Goal: Check status: Check status

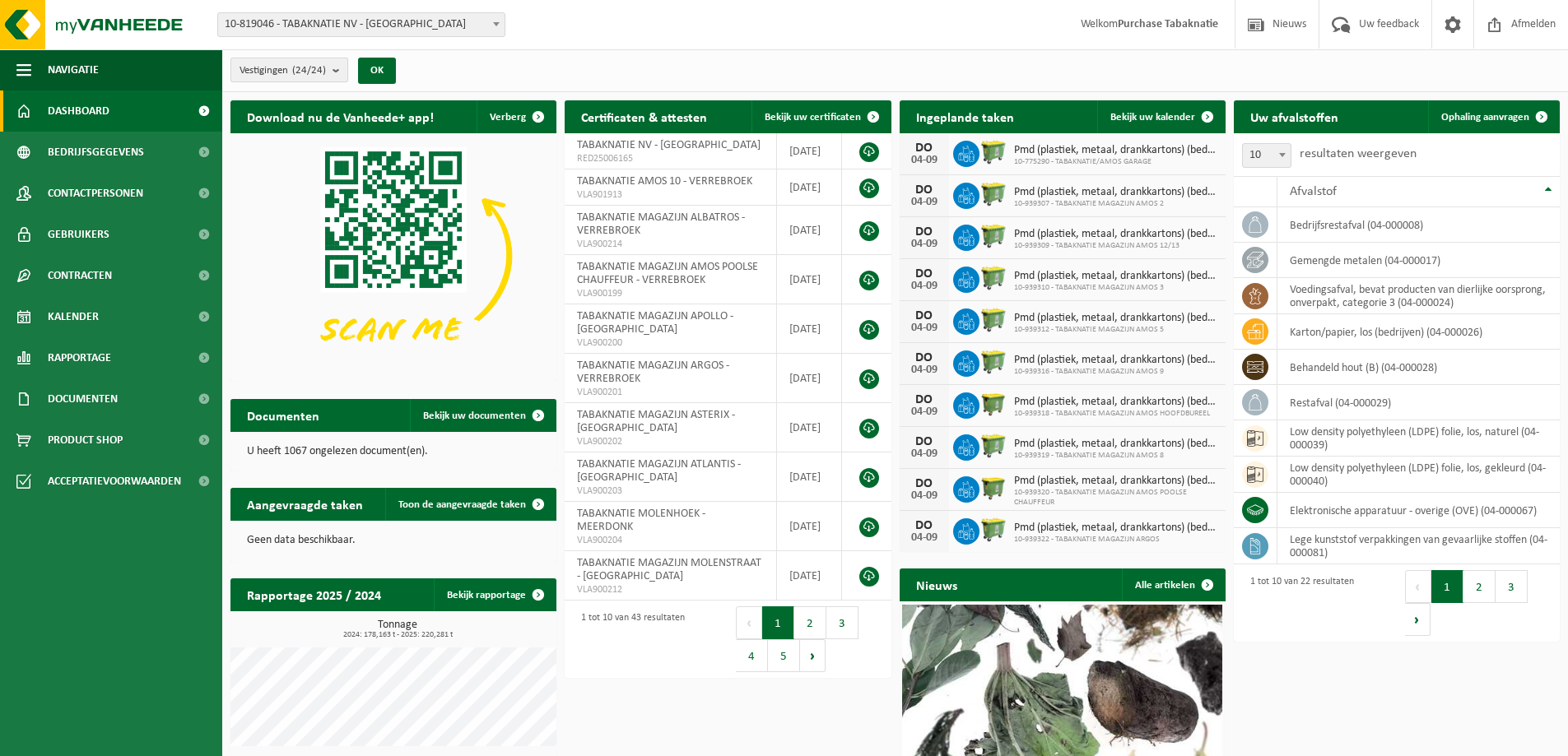
click at [340, 69] on b "submit" at bounding box center [340, 69] width 15 height 23
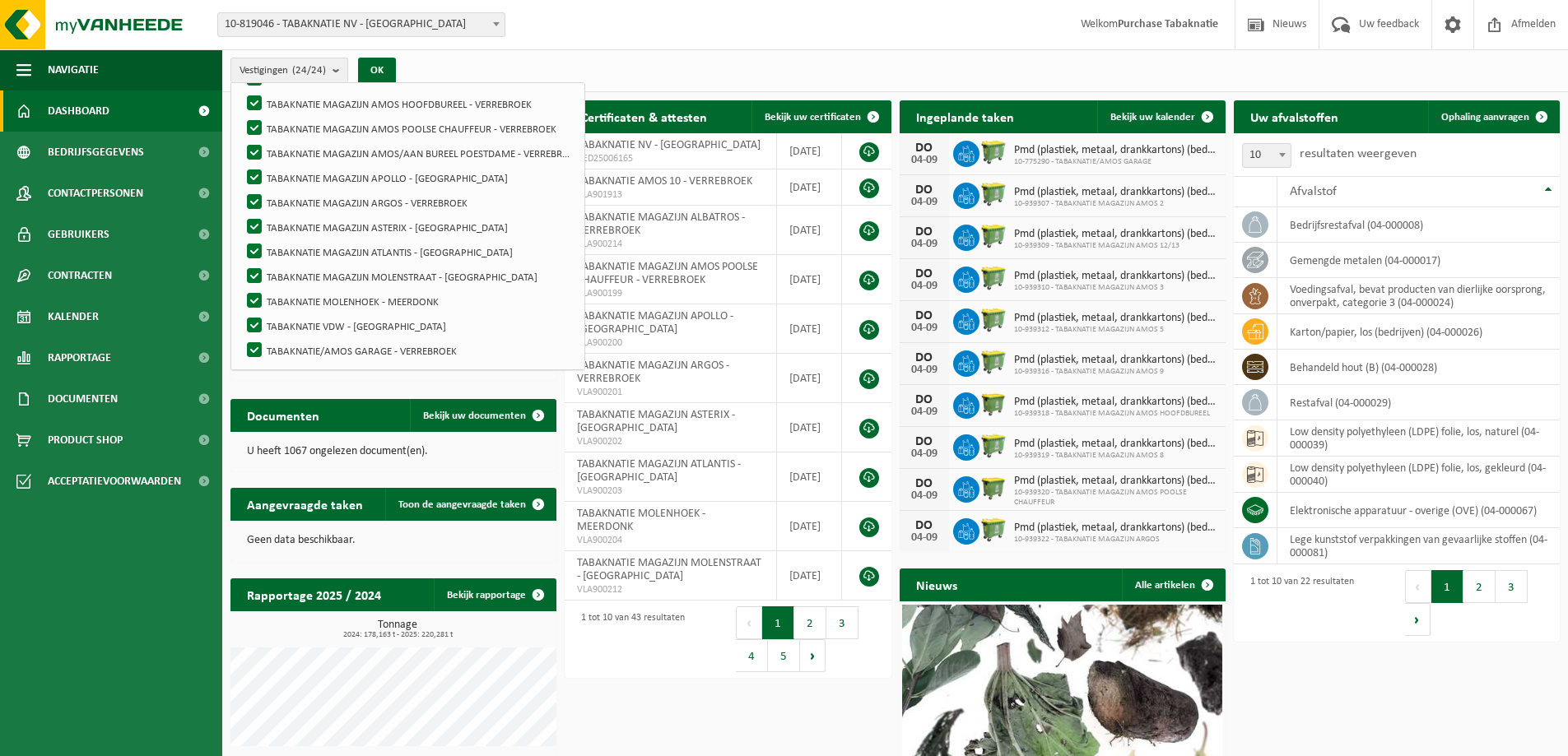
scroll to position [149, 0]
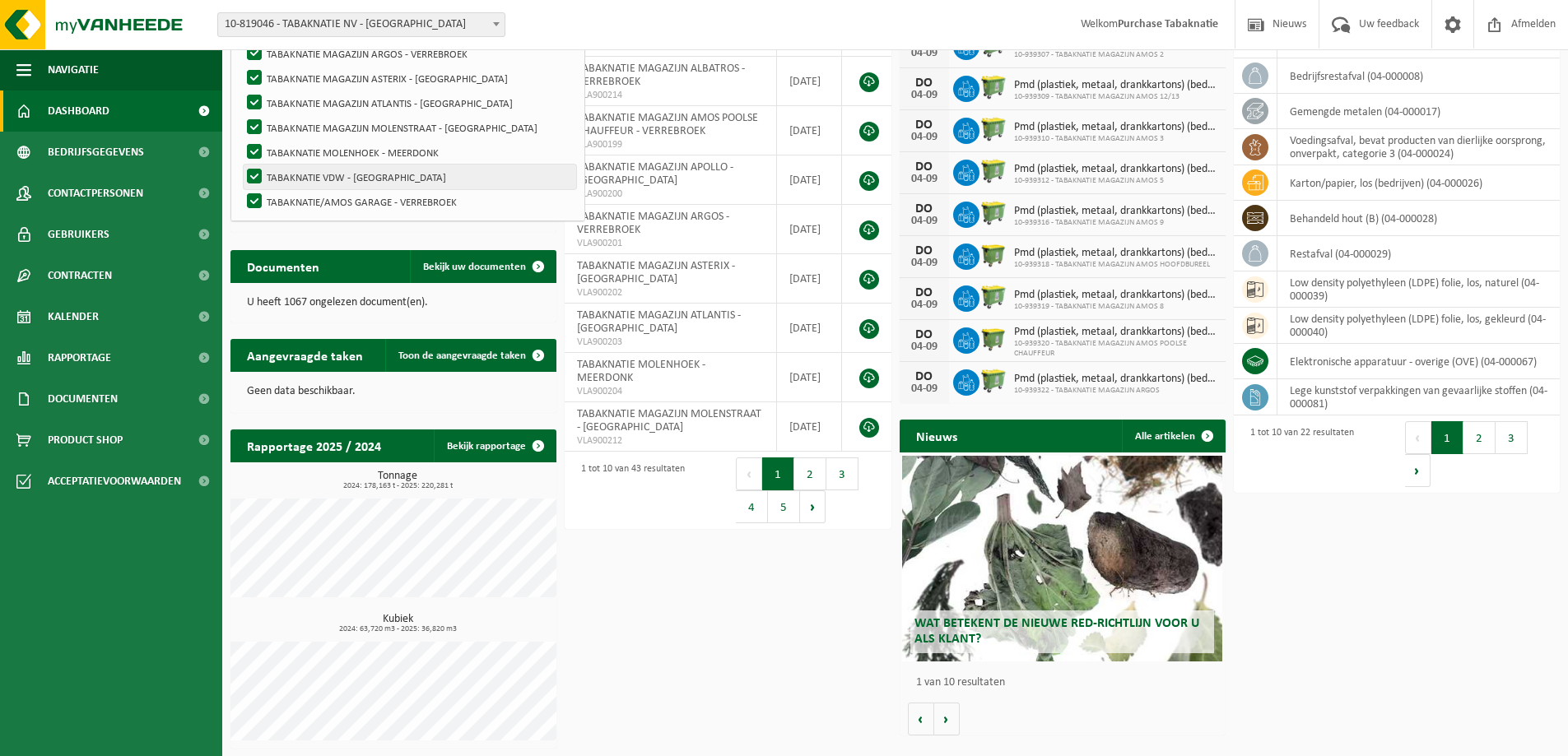
click at [314, 176] on label "TABAKNATIE VDW - [GEOGRAPHIC_DATA]" at bounding box center [410, 177] width 333 height 25
click at [241, 165] on input "TABAKNATIE VDW - [GEOGRAPHIC_DATA]" at bounding box center [240, 164] width 1 height 1
checkbox input "false"
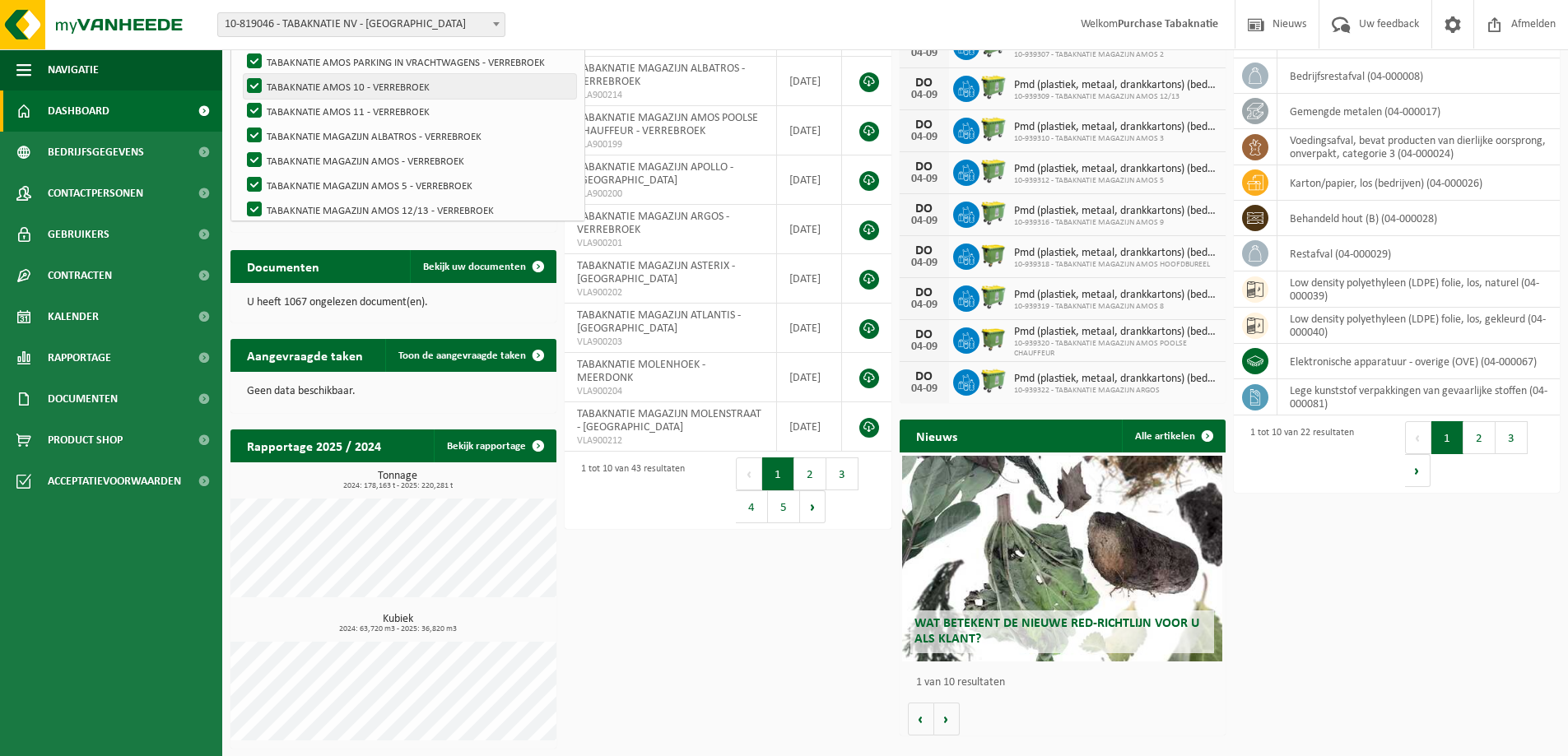
scroll to position [0, 0]
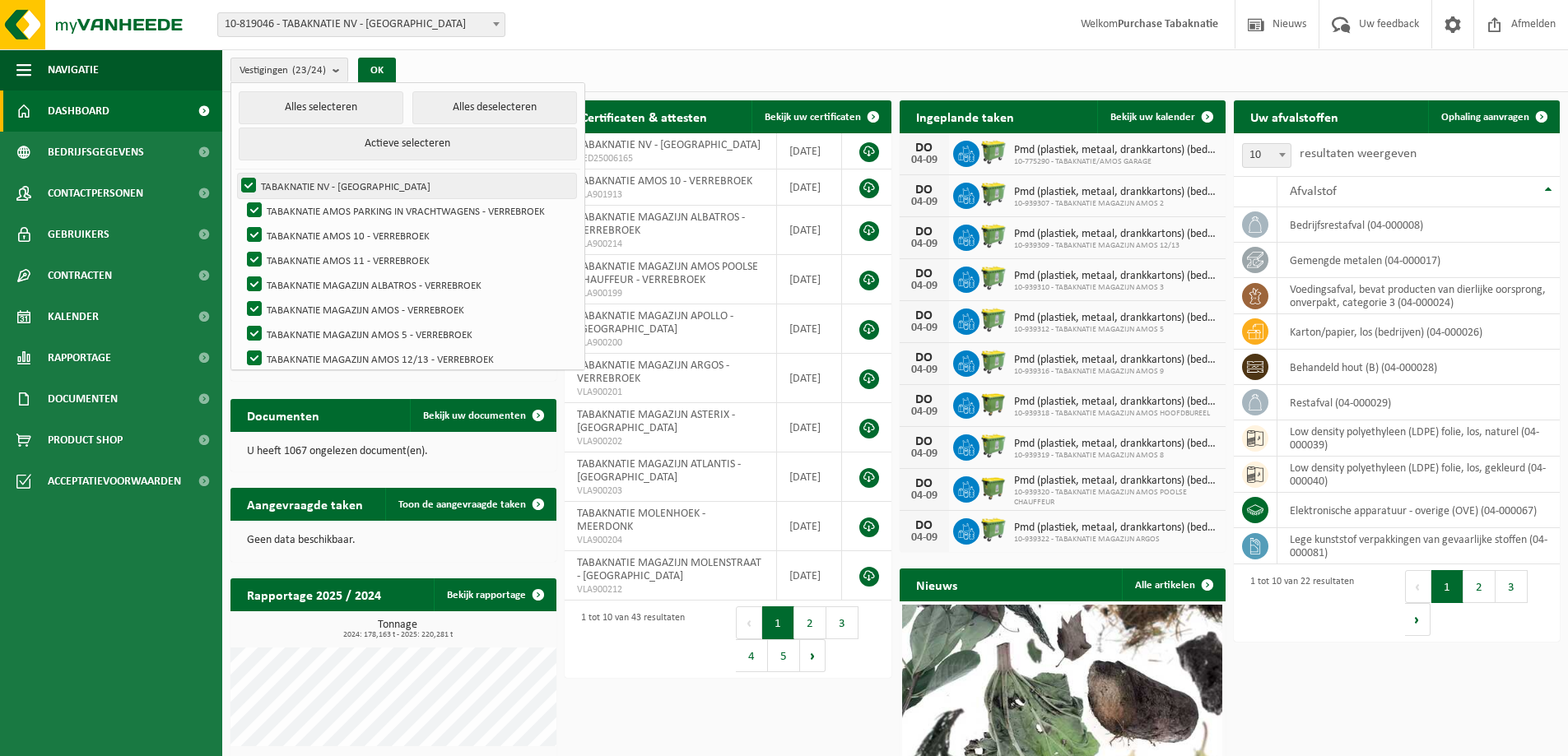
click at [255, 181] on label "TABAKNATIE NV - ANTWERPEN" at bounding box center [407, 186] width 339 height 25
click at [235, 174] on input "TABAKNATIE NV - ANTWERPEN" at bounding box center [235, 173] width 1 height 1
checkbox input "false"
click at [259, 209] on label "TABAKNATIE AMOS PARKING IN VRACHTWAGENS - VERREBROEK" at bounding box center [410, 210] width 333 height 25
click at [241, 198] on input "TABAKNATIE AMOS PARKING IN VRACHTWAGENS - VERREBROEK" at bounding box center [240, 197] width 1 height 1
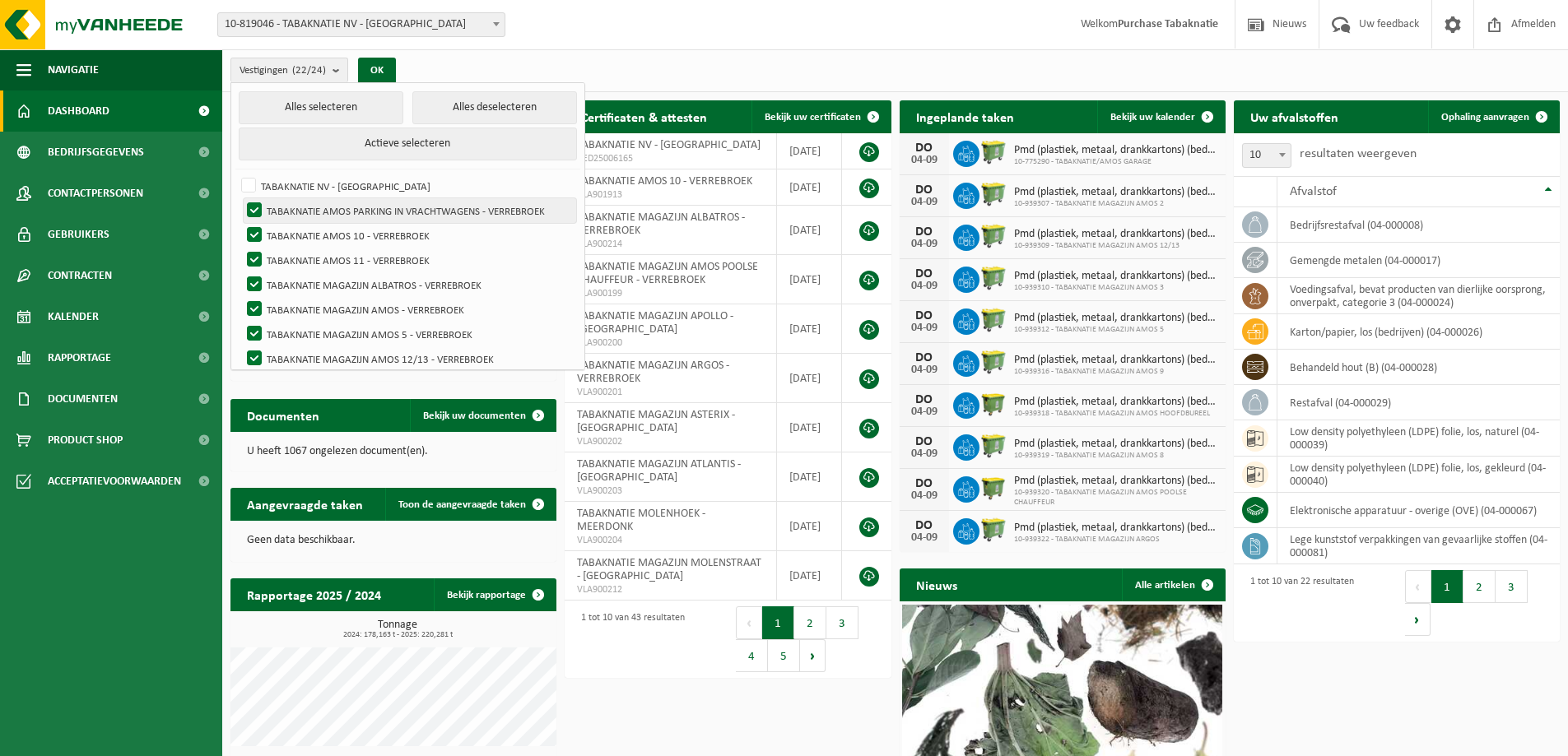
checkbox input "false"
click at [481, 98] on button "Alles deselecteren" at bounding box center [495, 108] width 165 height 33
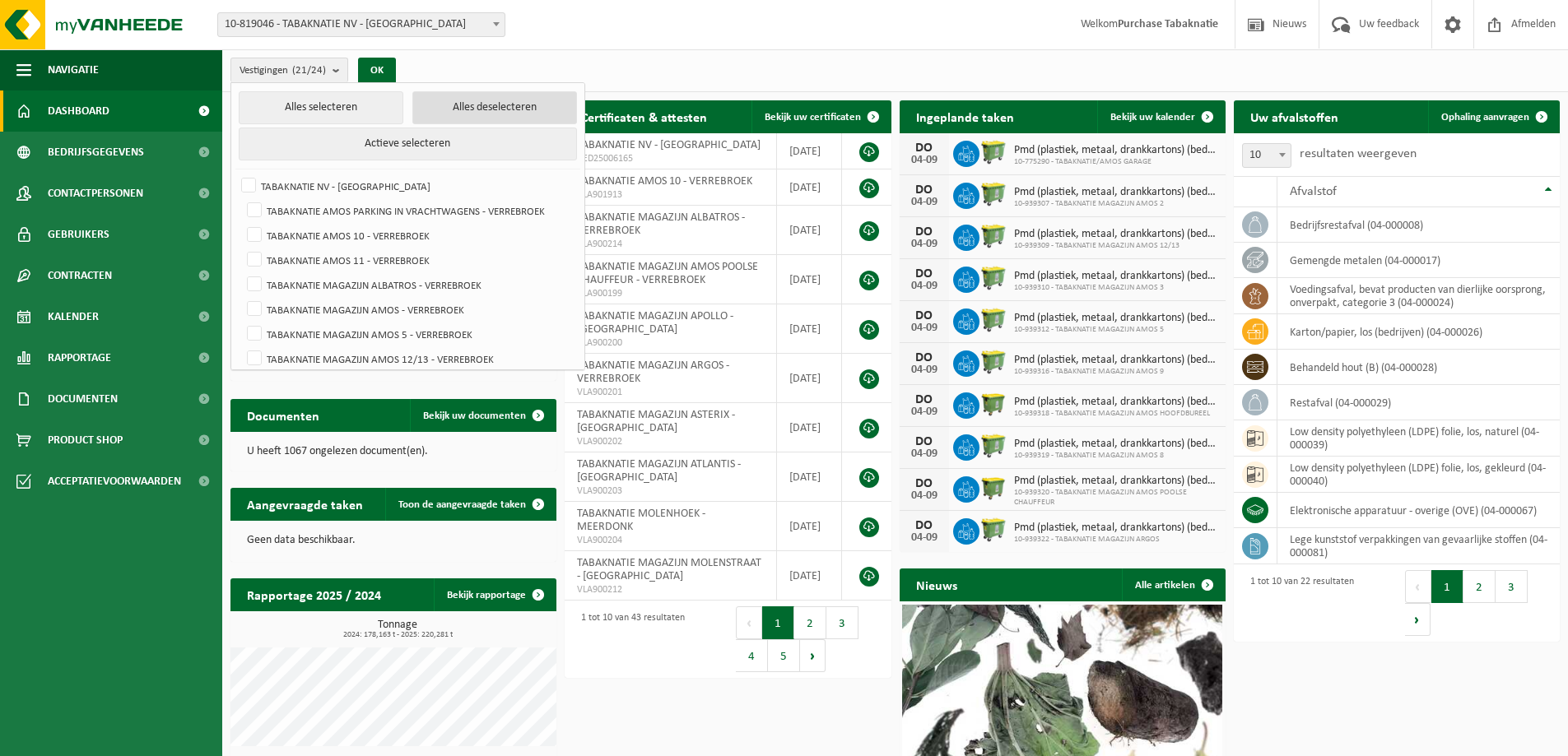
checkbox input "false"
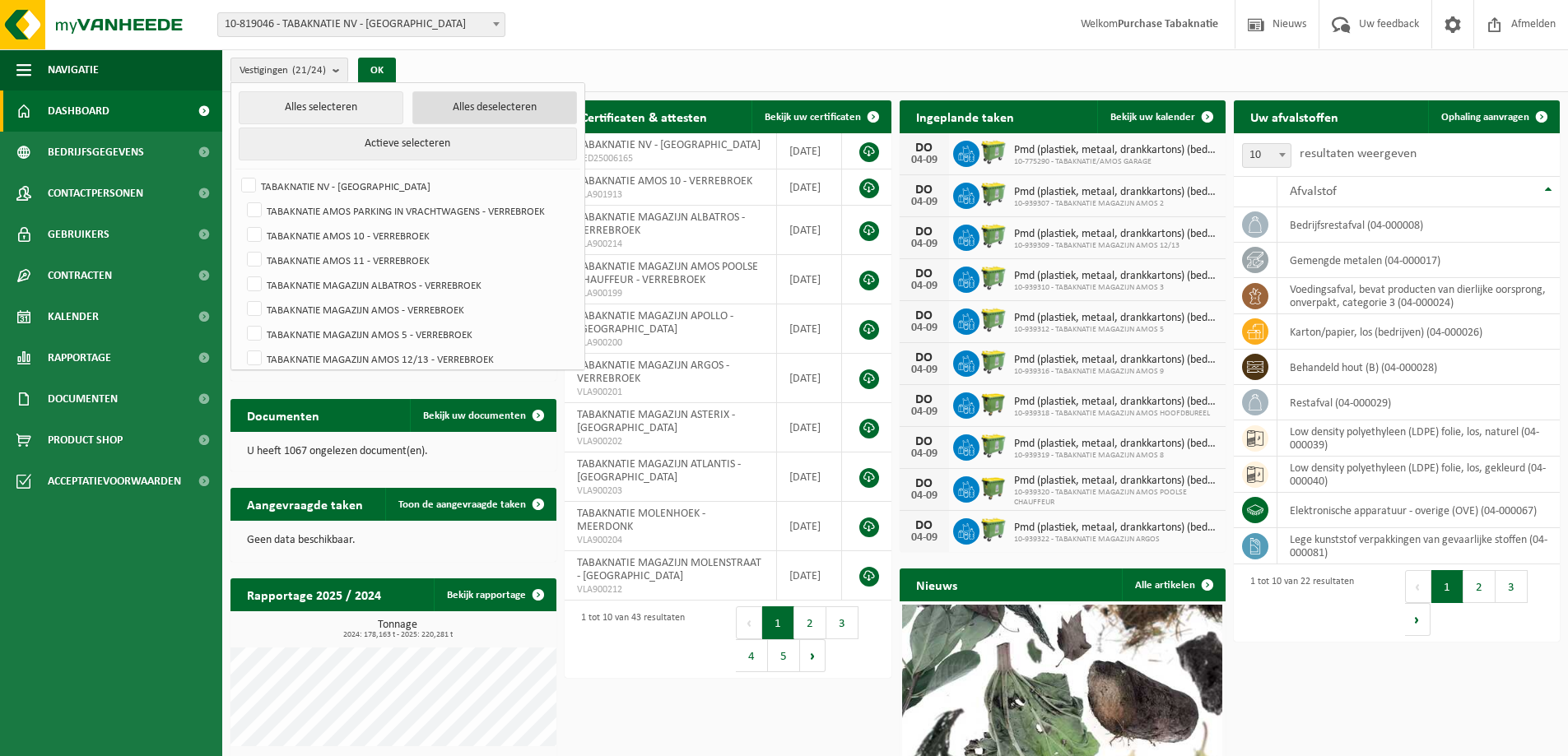
checkbox input "false"
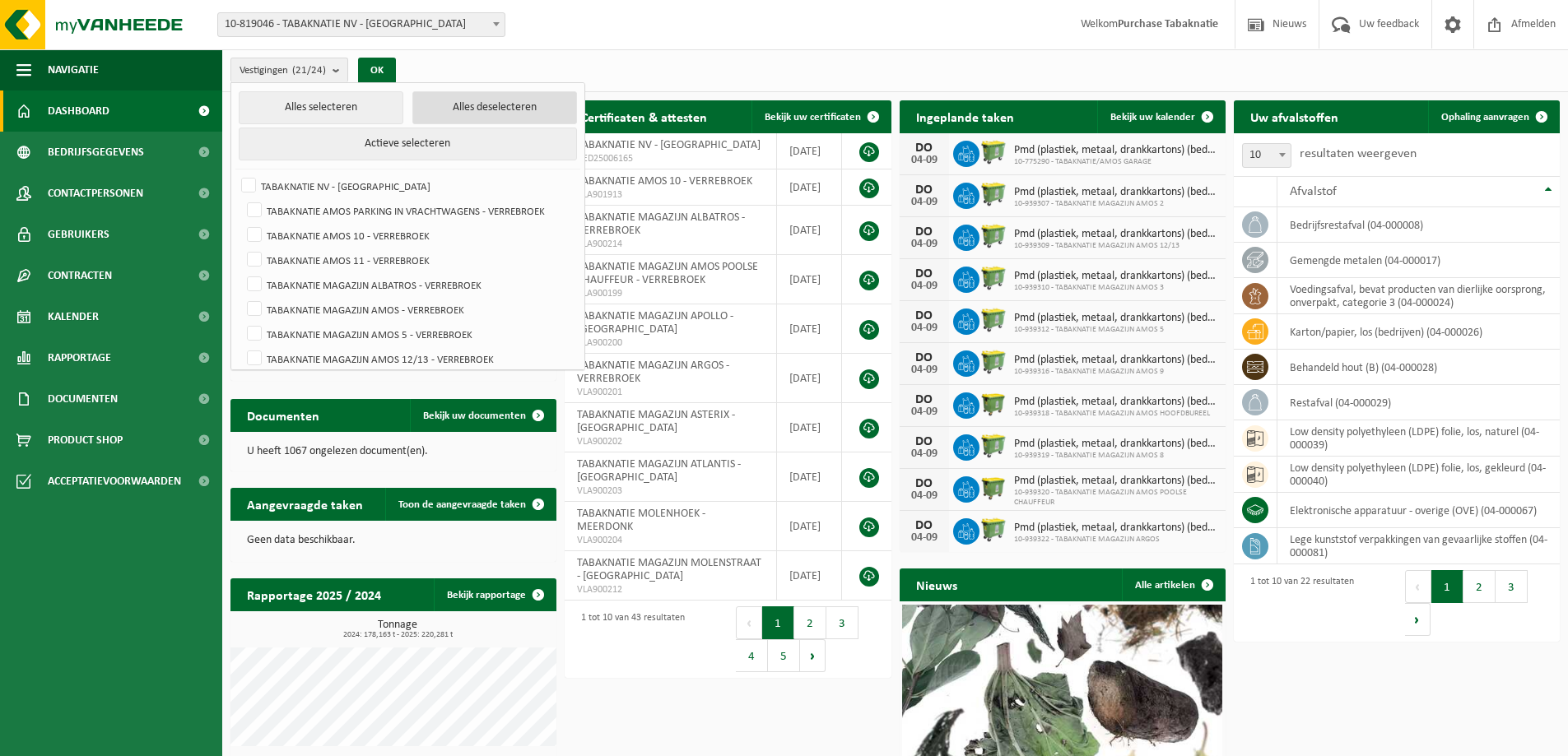
checkbox input "false"
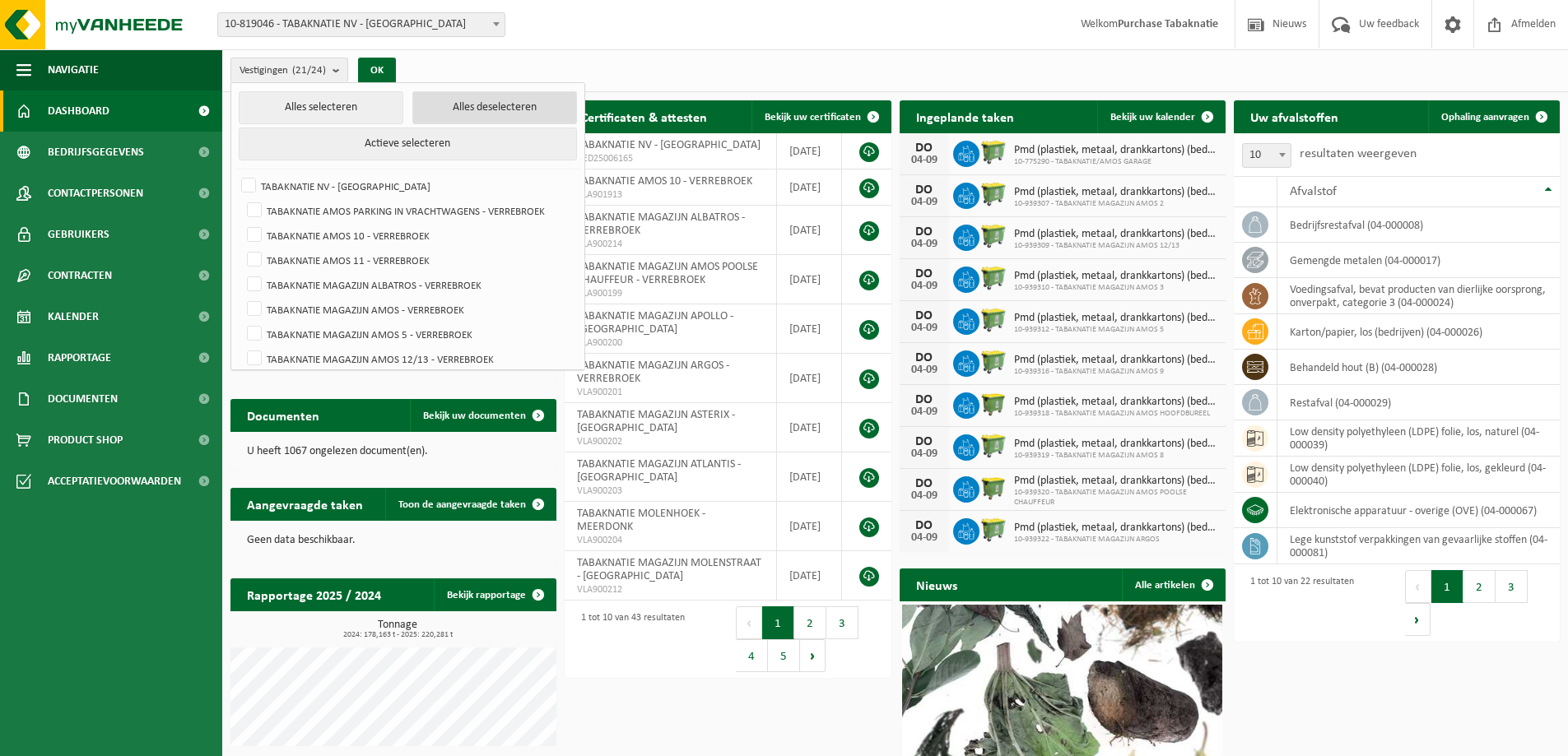
checkbox input "false"
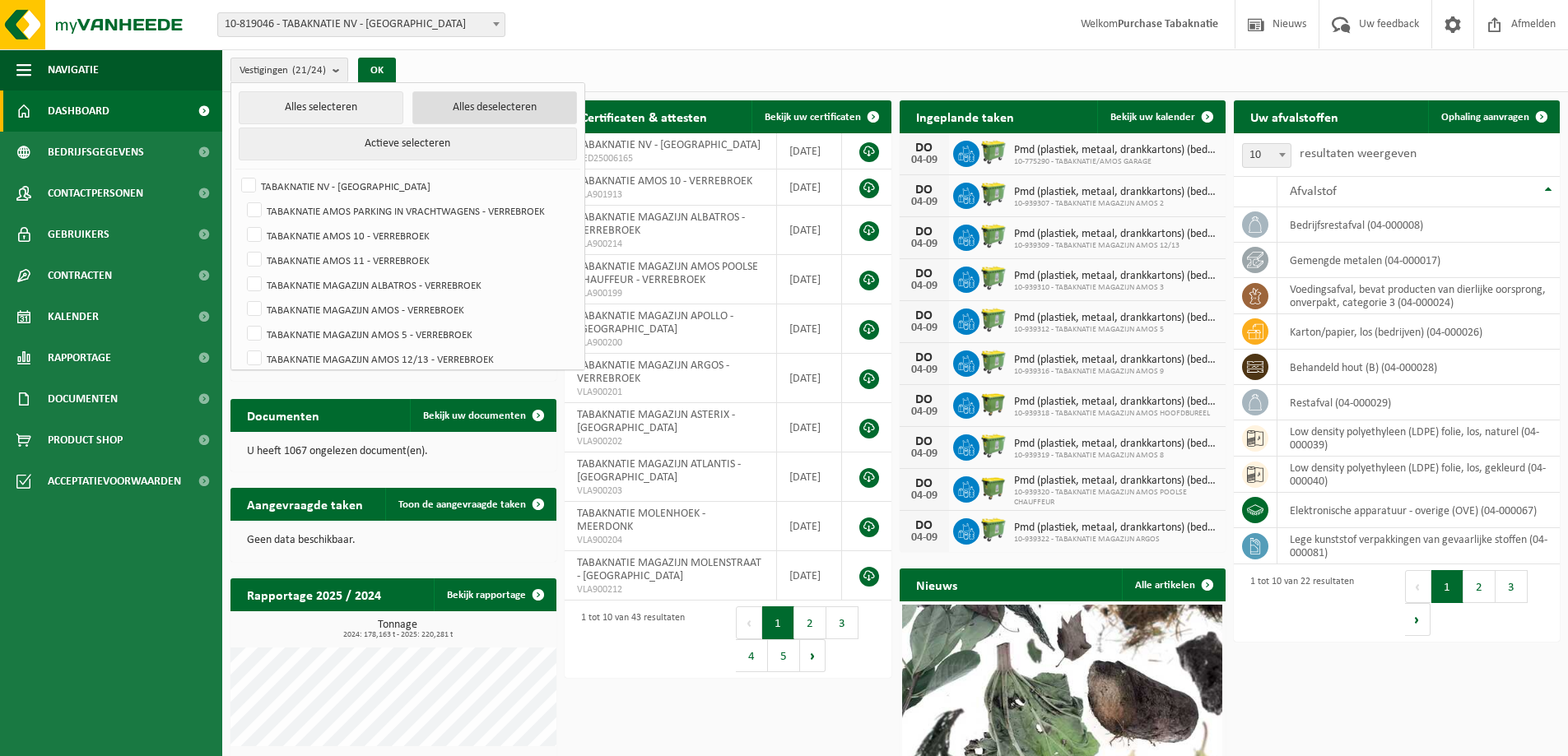
checkbox input "false"
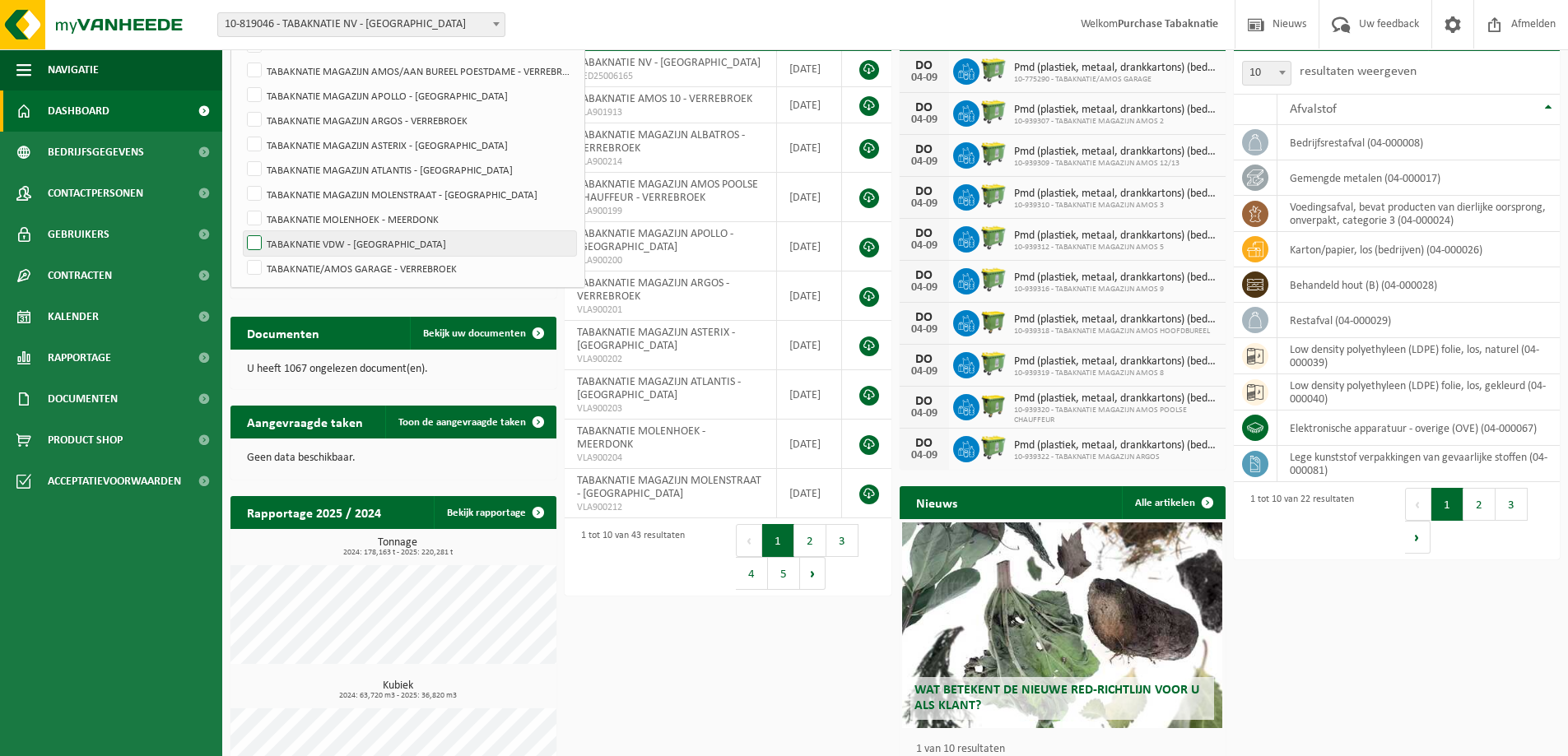
scroll to position [149, 0]
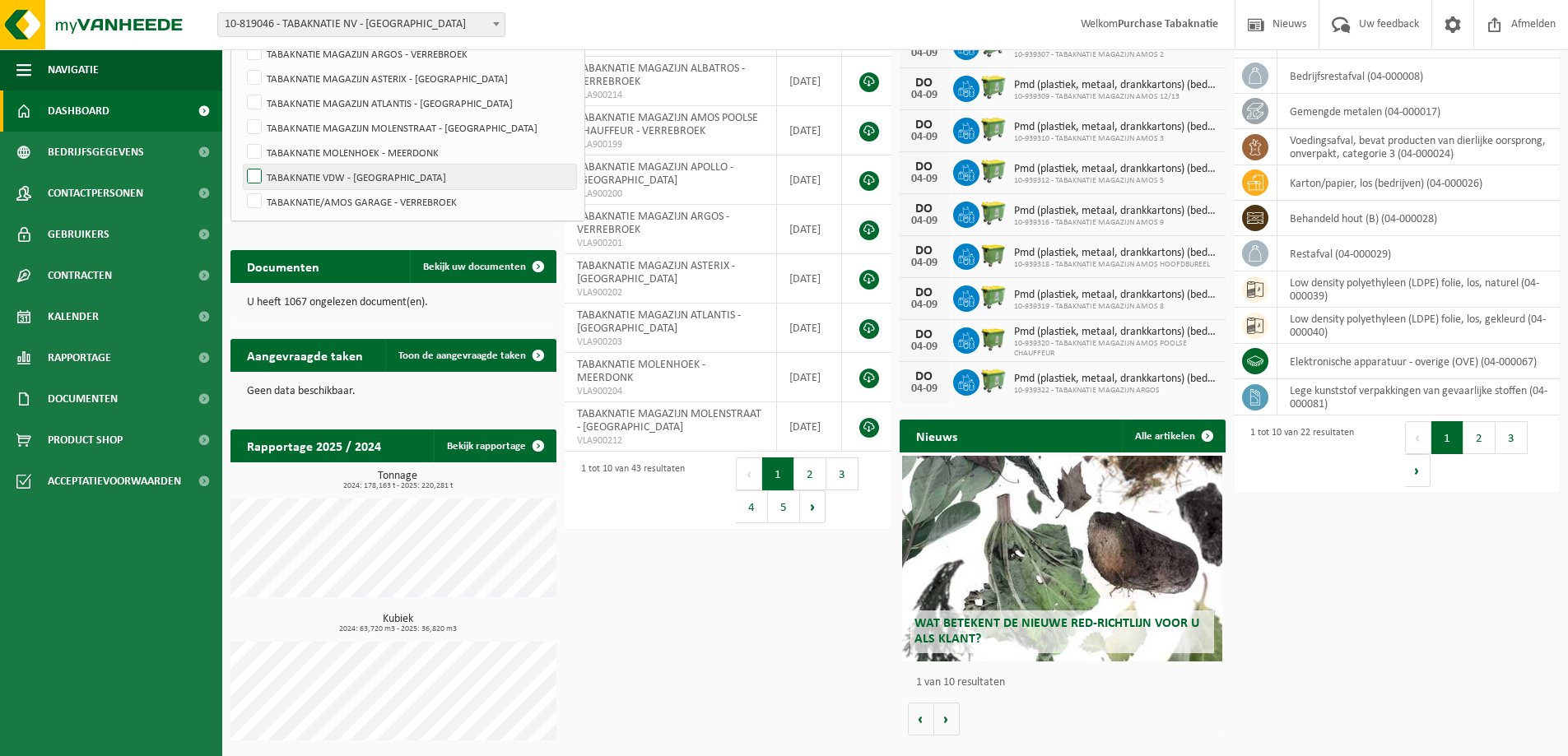
click at [260, 170] on label "TABAKNATIE VDW - [GEOGRAPHIC_DATA]" at bounding box center [410, 177] width 333 height 25
click at [241, 165] on input "TABAKNATIE VDW - [GEOGRAPHIC_DATA]" at bounding box center [240, 164] width 1 height 1
checkbox input "true"
click at [643, 557] on div "Download nu de Vanheede+ app! Verberg Certificaten & attesten Bekijk uw certifi…" at bounding box center [895, 349] width 1338 height 814
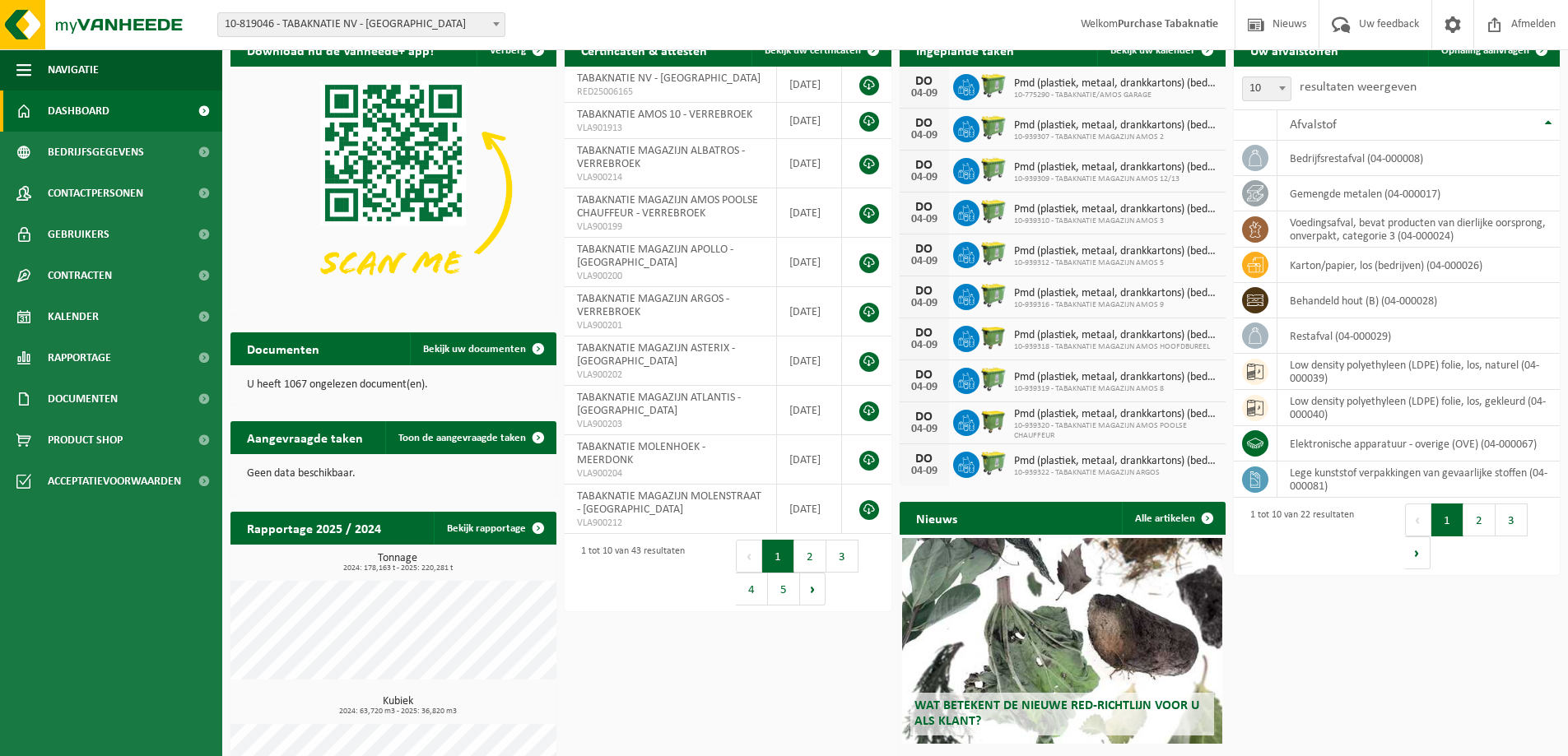
scroll to position [0, 0]
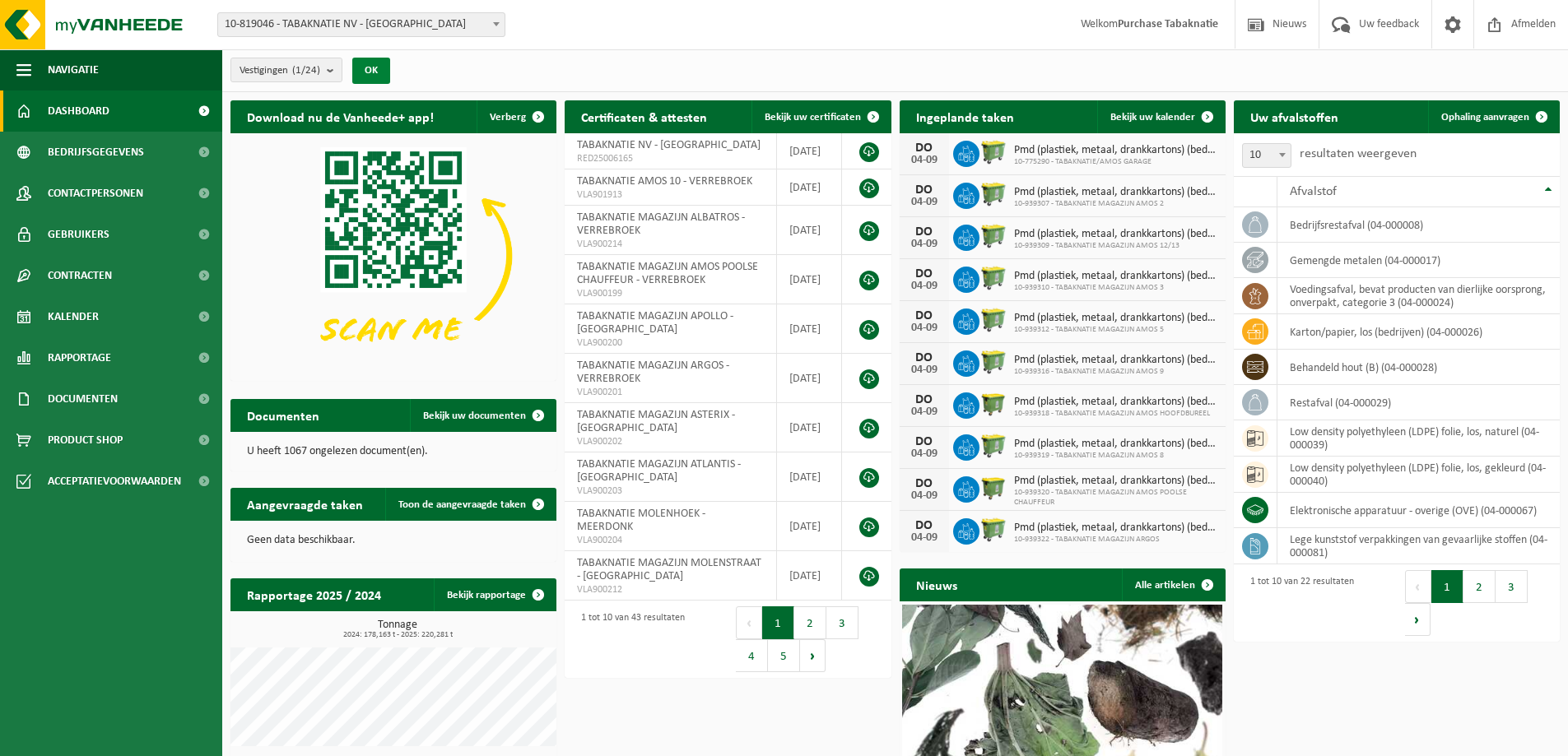
click at [377, 67] on button "OK" at bounding box center [371, 70] width 38 height 27
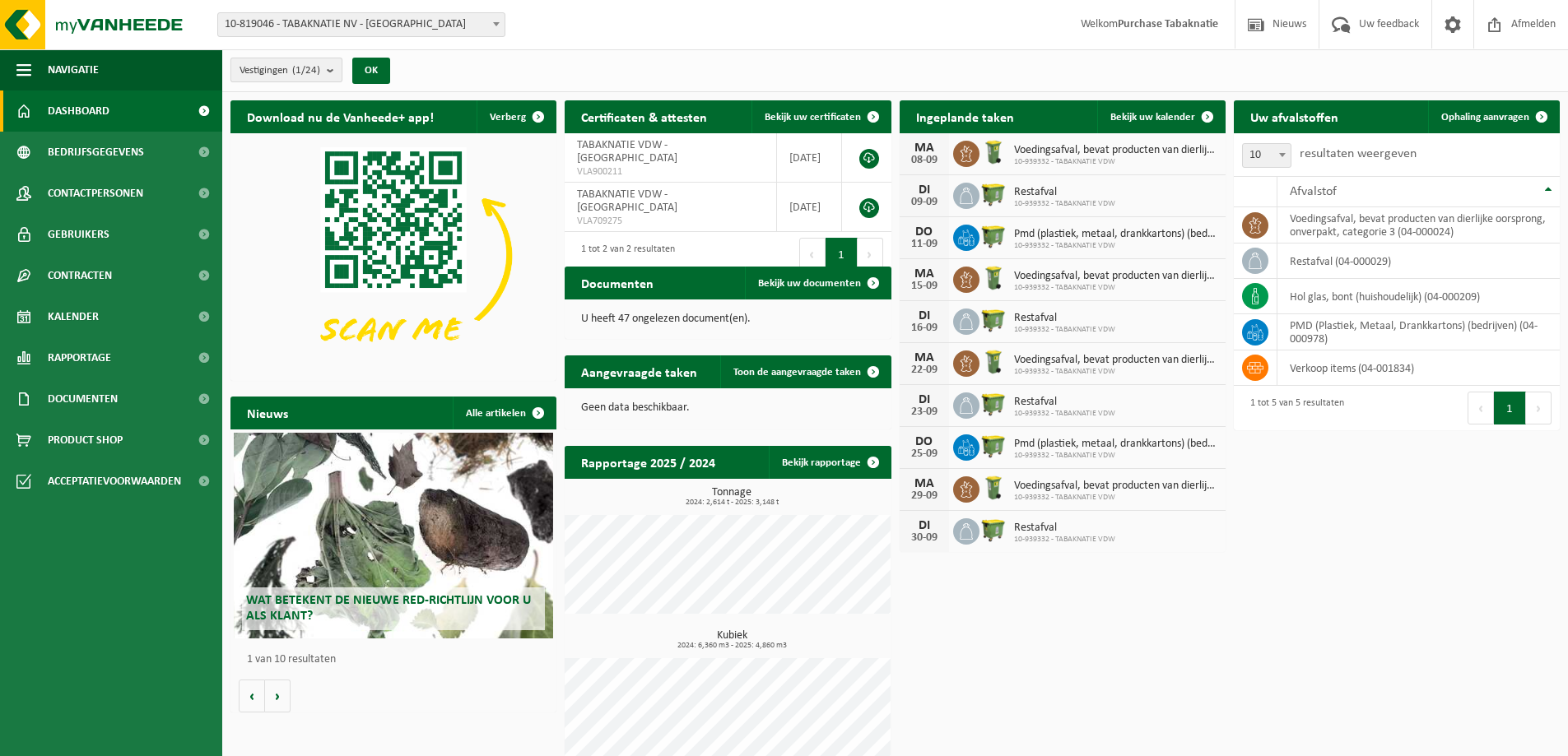
click at [332, 66] on b "submit" at bounding box center [334, 69] width 15 height 23
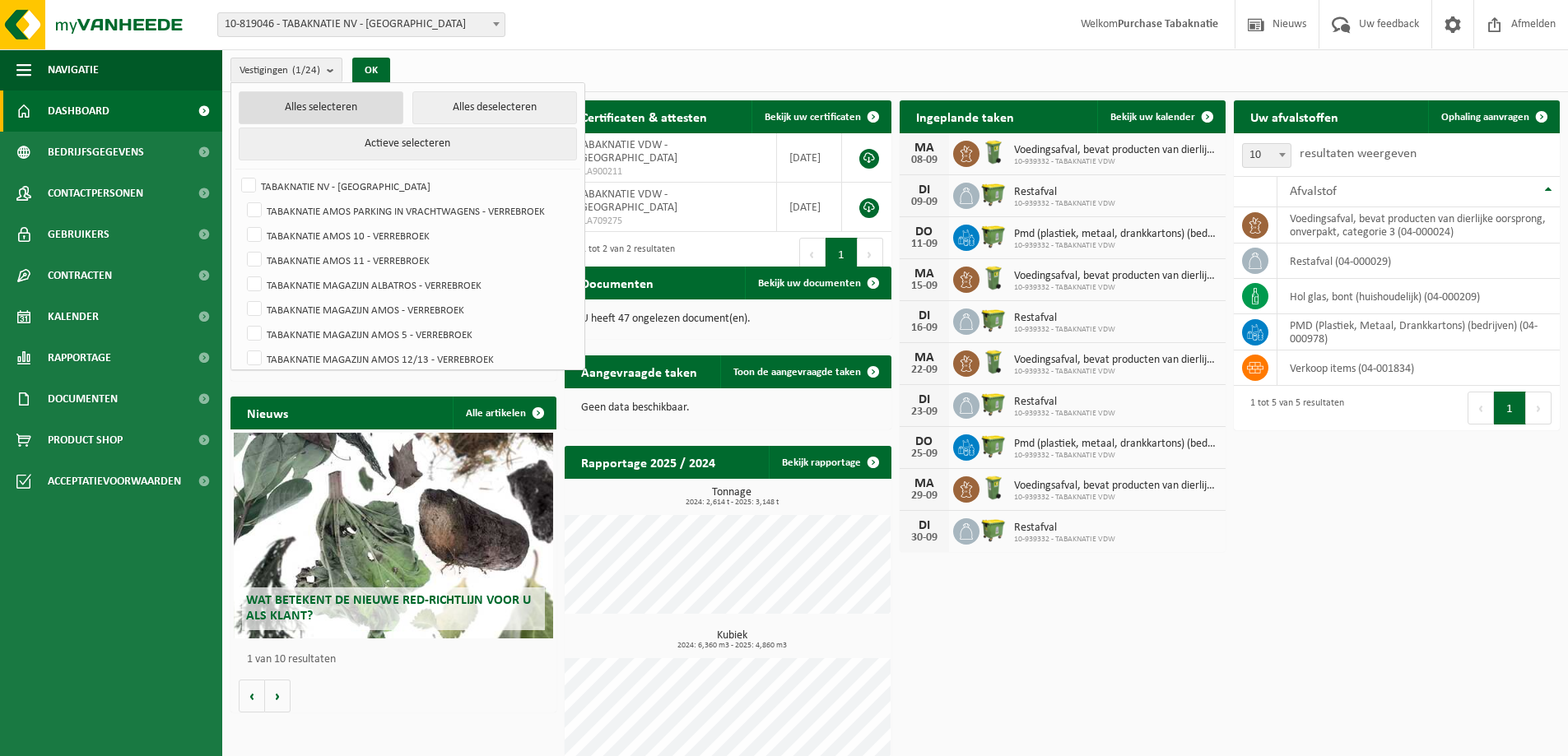
click at [347, 95] on button "Alles selecteren" at bounding box center [321, 108] width 165 height 33
checkbox input "true"
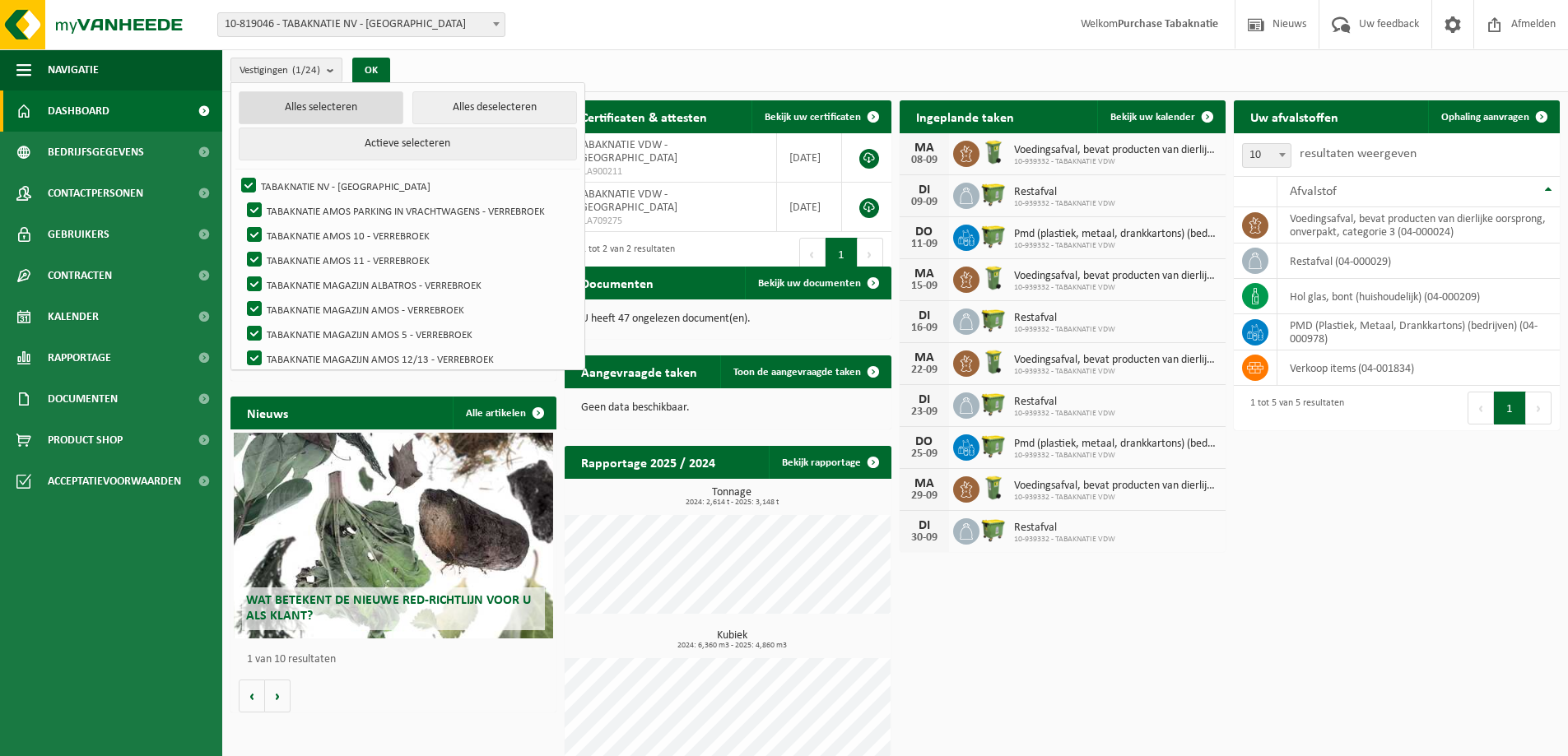
checkbox input "true"
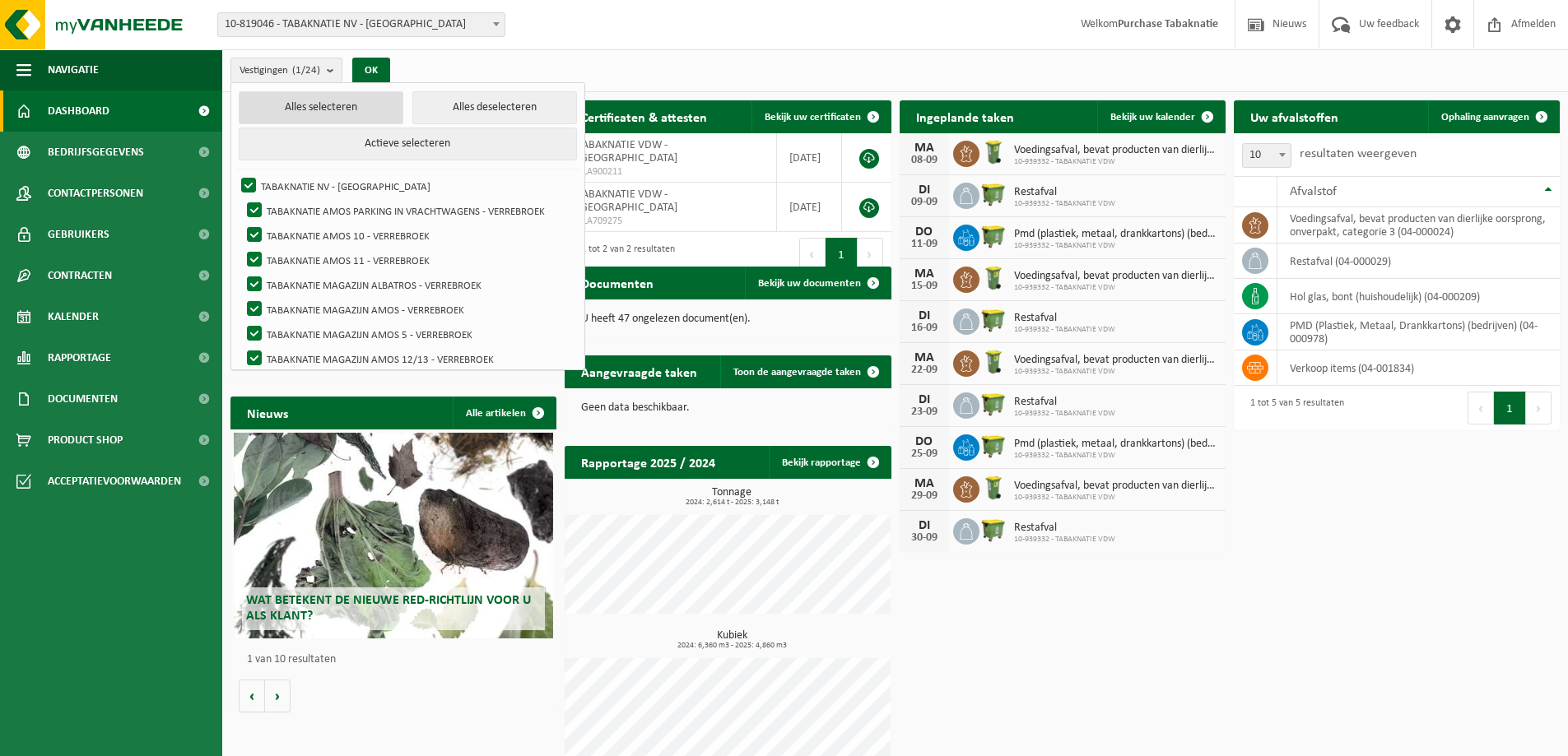
checkbox input "true"
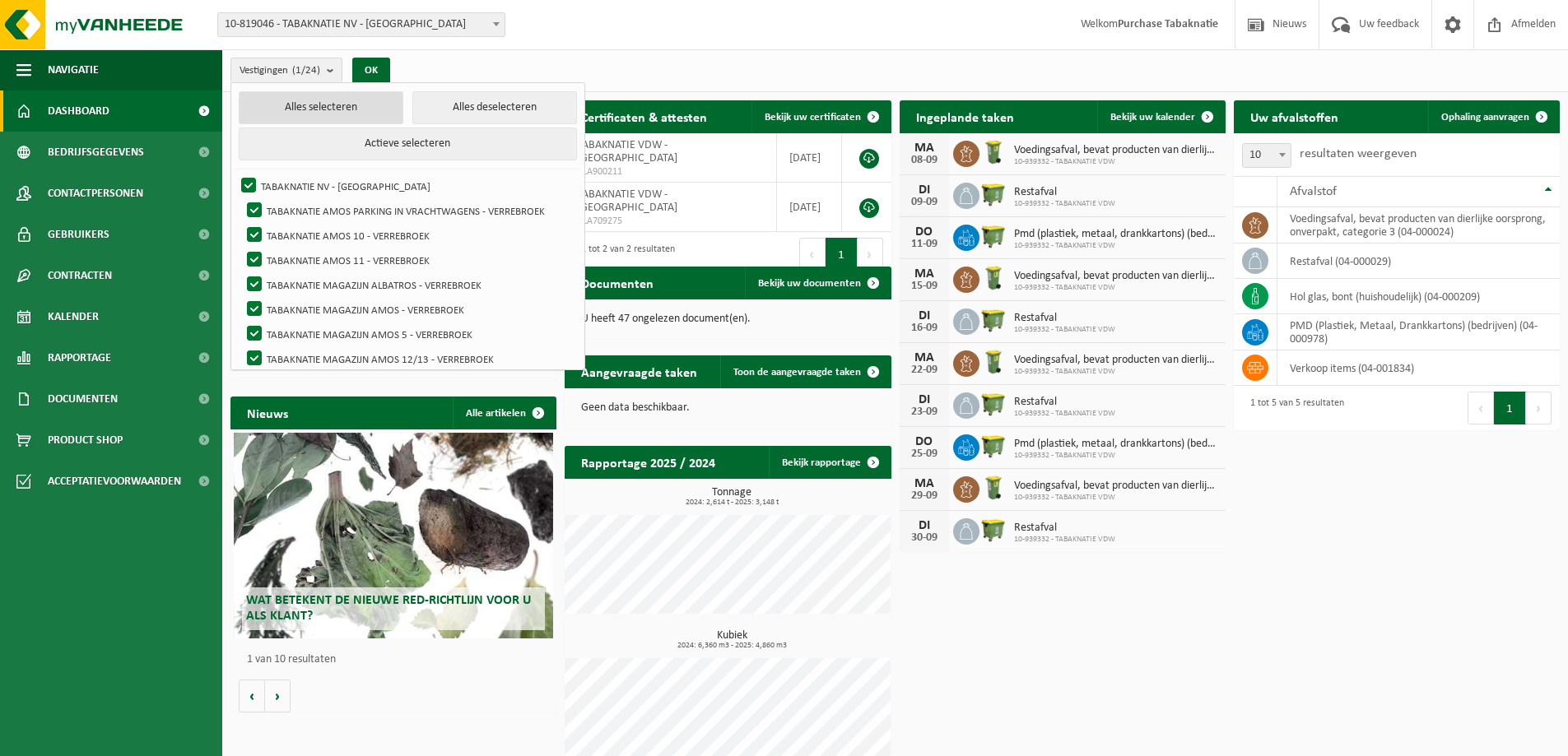
checkbox input "true"
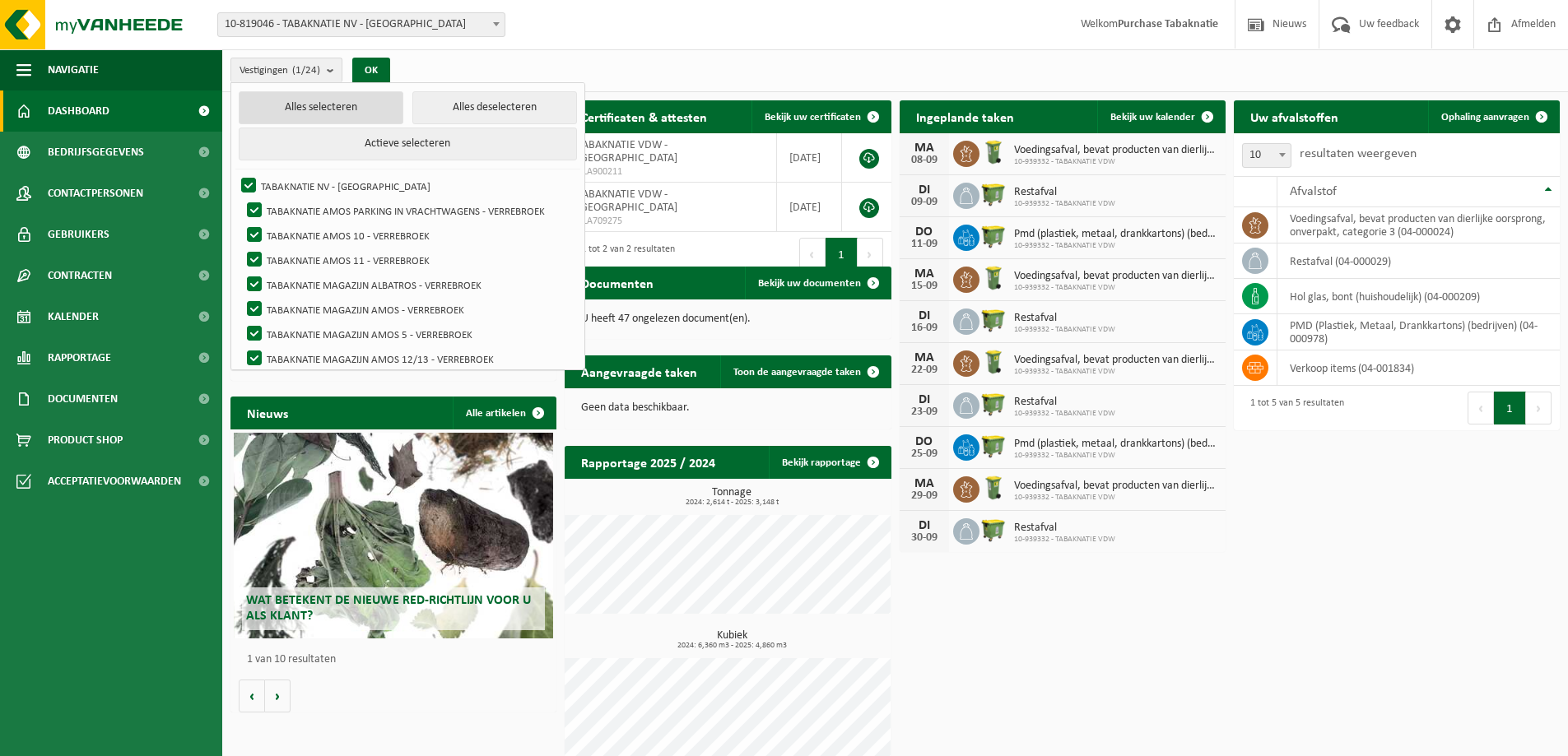
checkbox input "true"
click at [378, 68] on button "OK" at bounding box center [377, 70] width 38 height 27
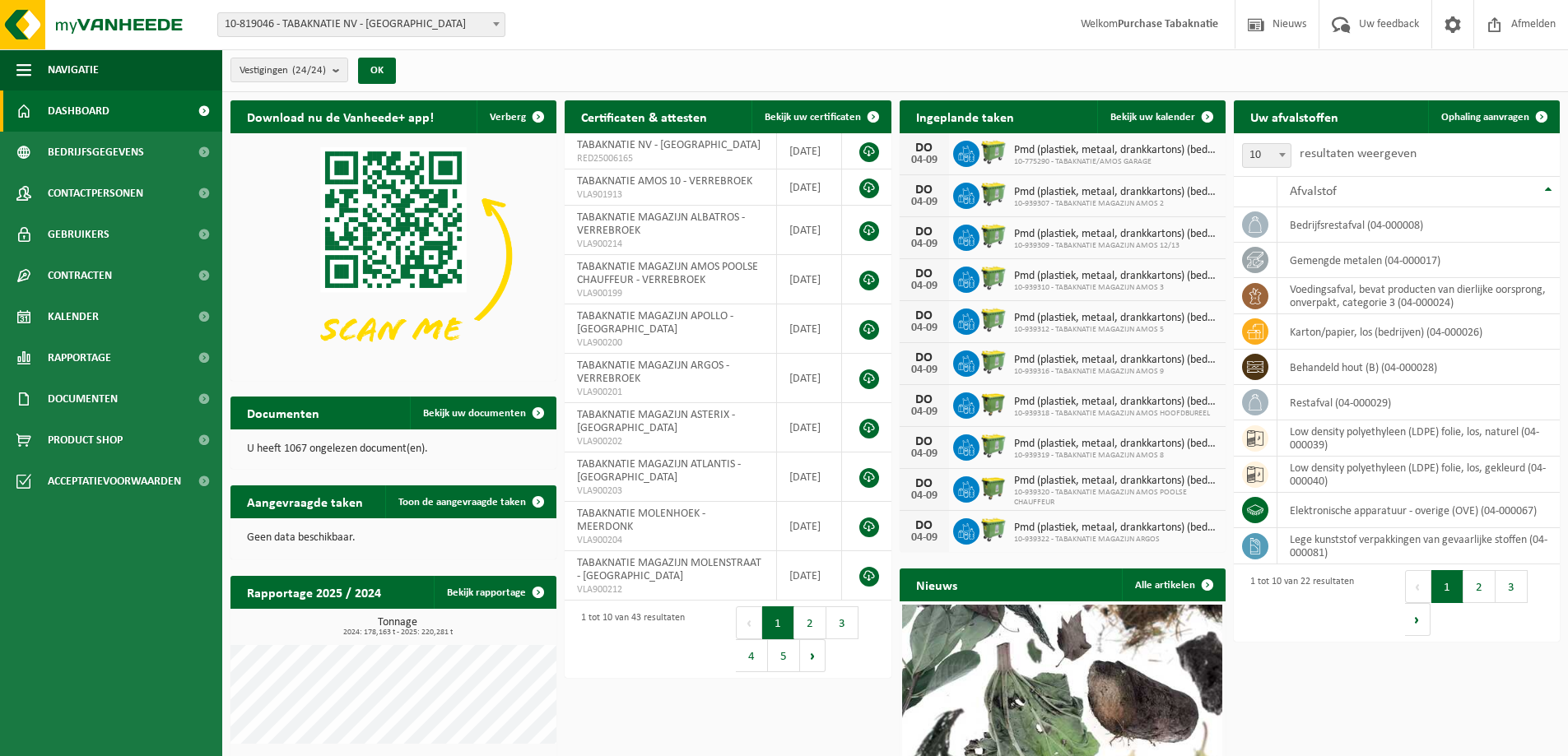
click at [414, 59] on div "Vestigingen (24/24) Alles selecteren Alles deselecteren Actieve selecteren TABA…" at bounding box center [318, 70] width 192 height 36
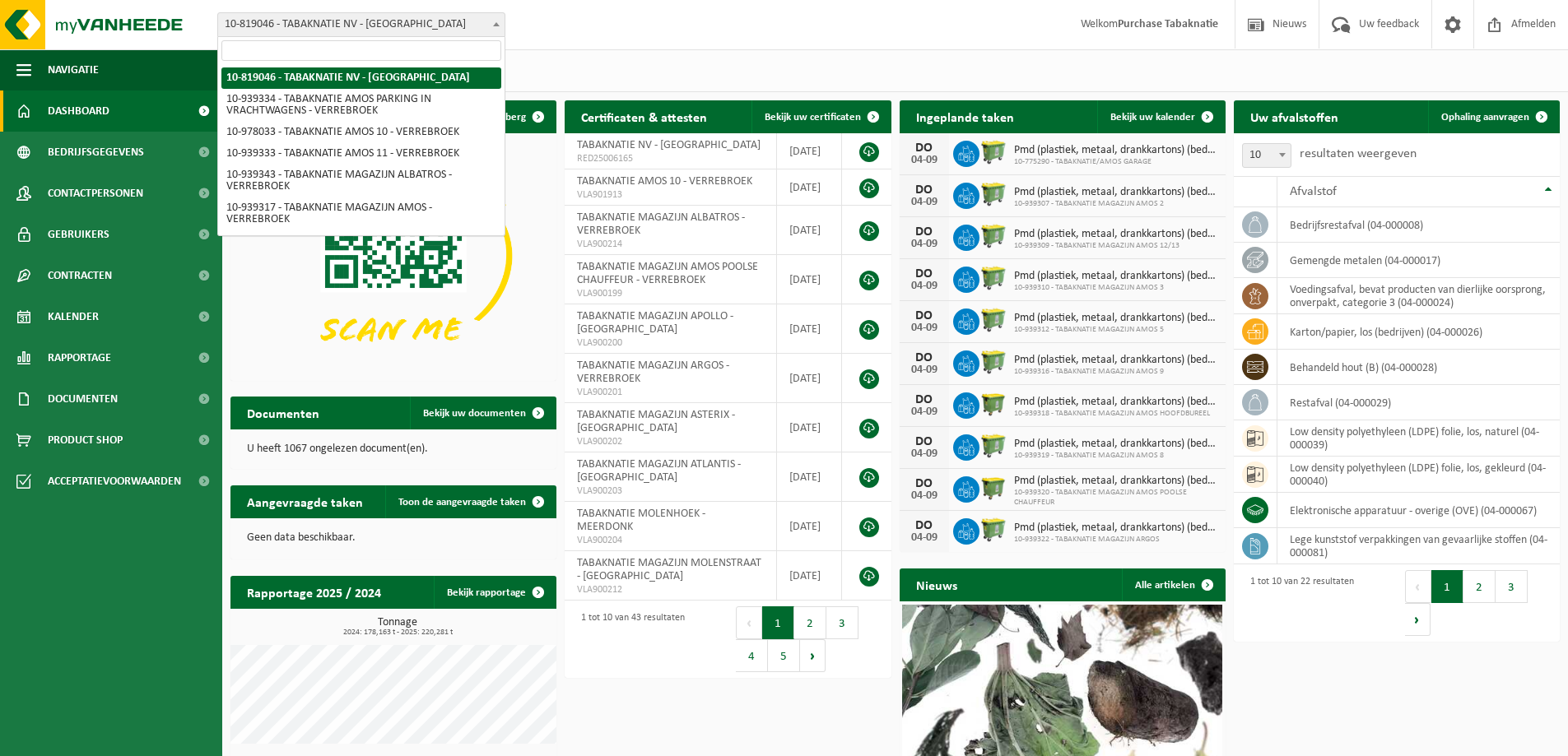
click at [498, 21] on span at bounding box center [496, 24] width 17 height 22
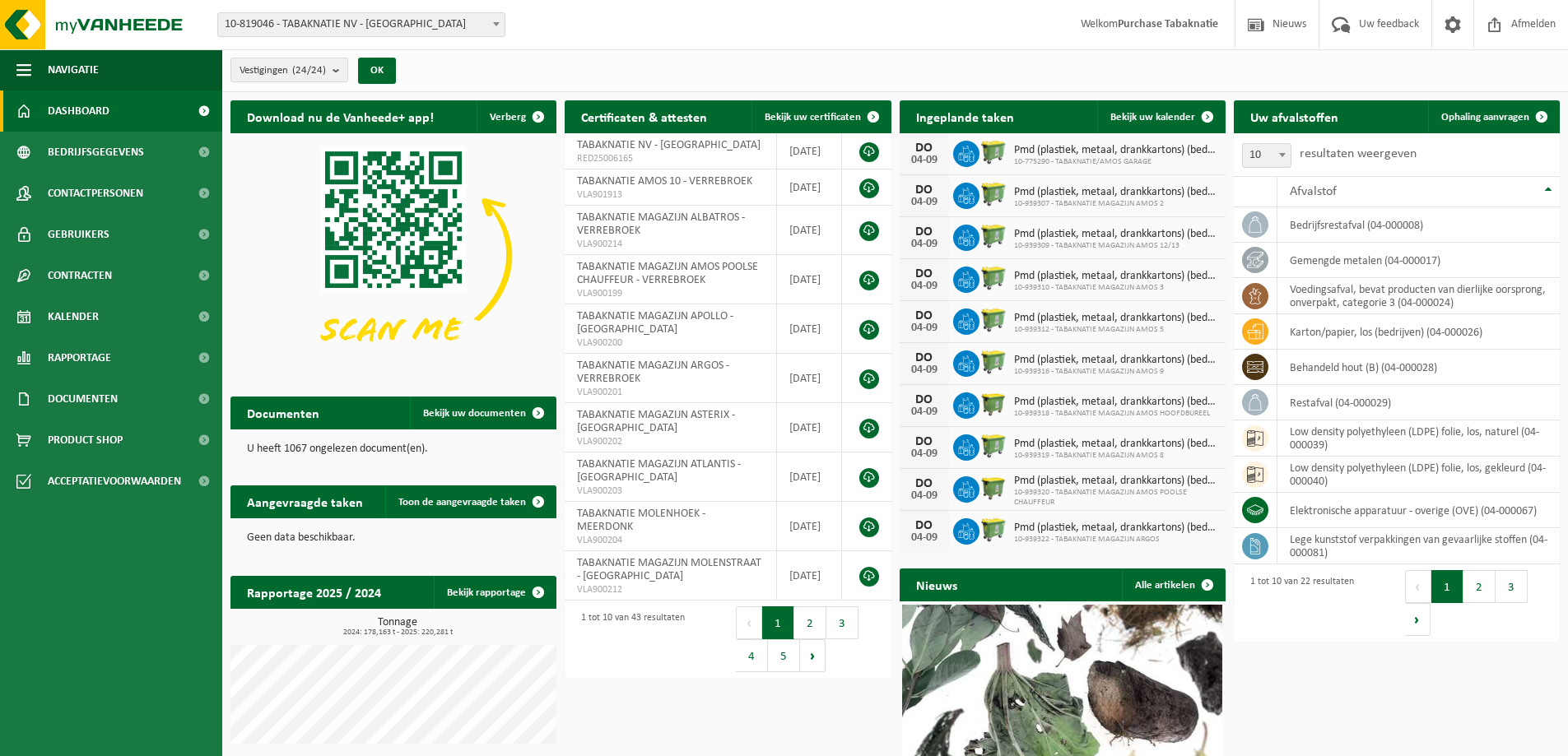
click at [495, 25] on b at bounding box center [496, 25] width 7 height 4
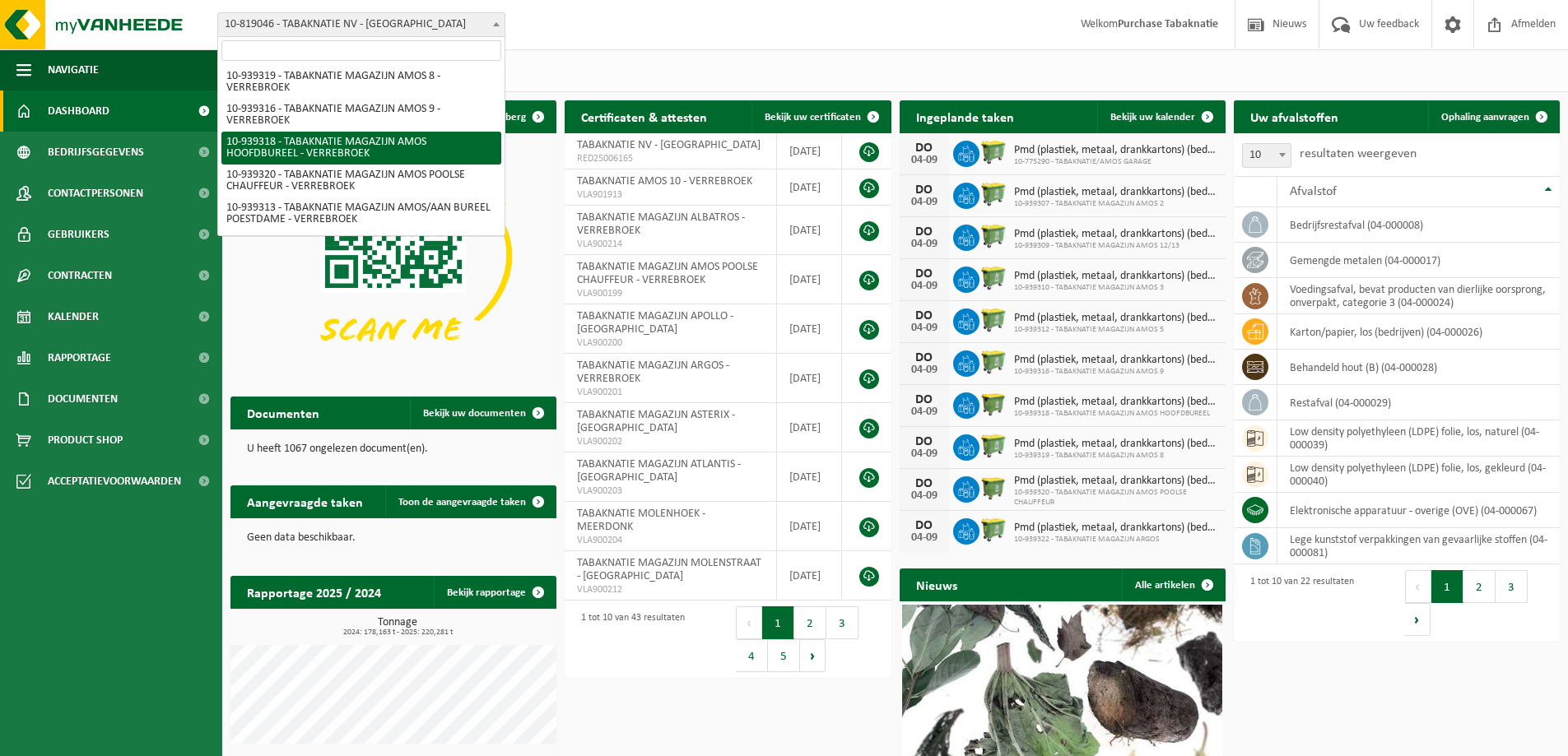
scroll to position [567, 0]
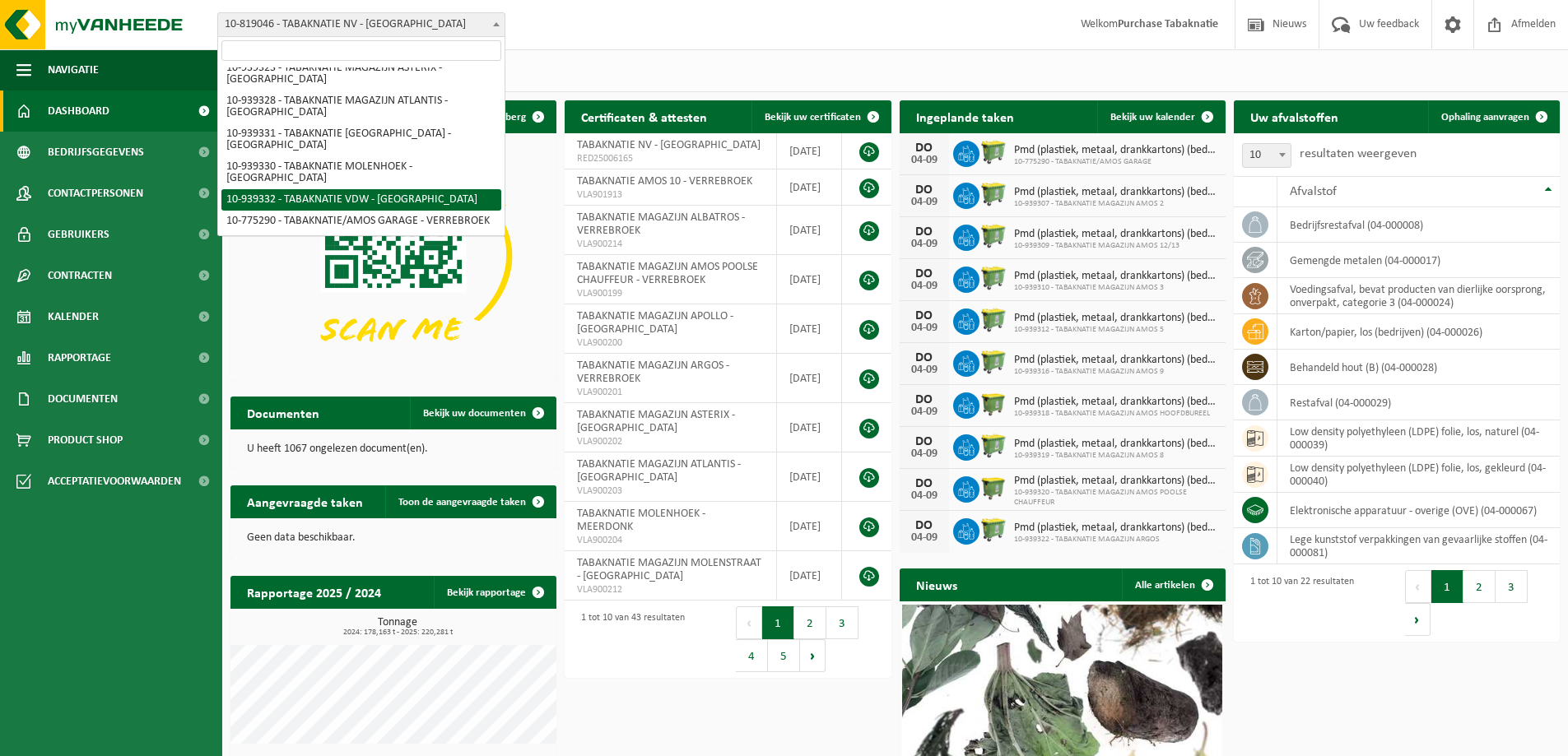
select select "138354"
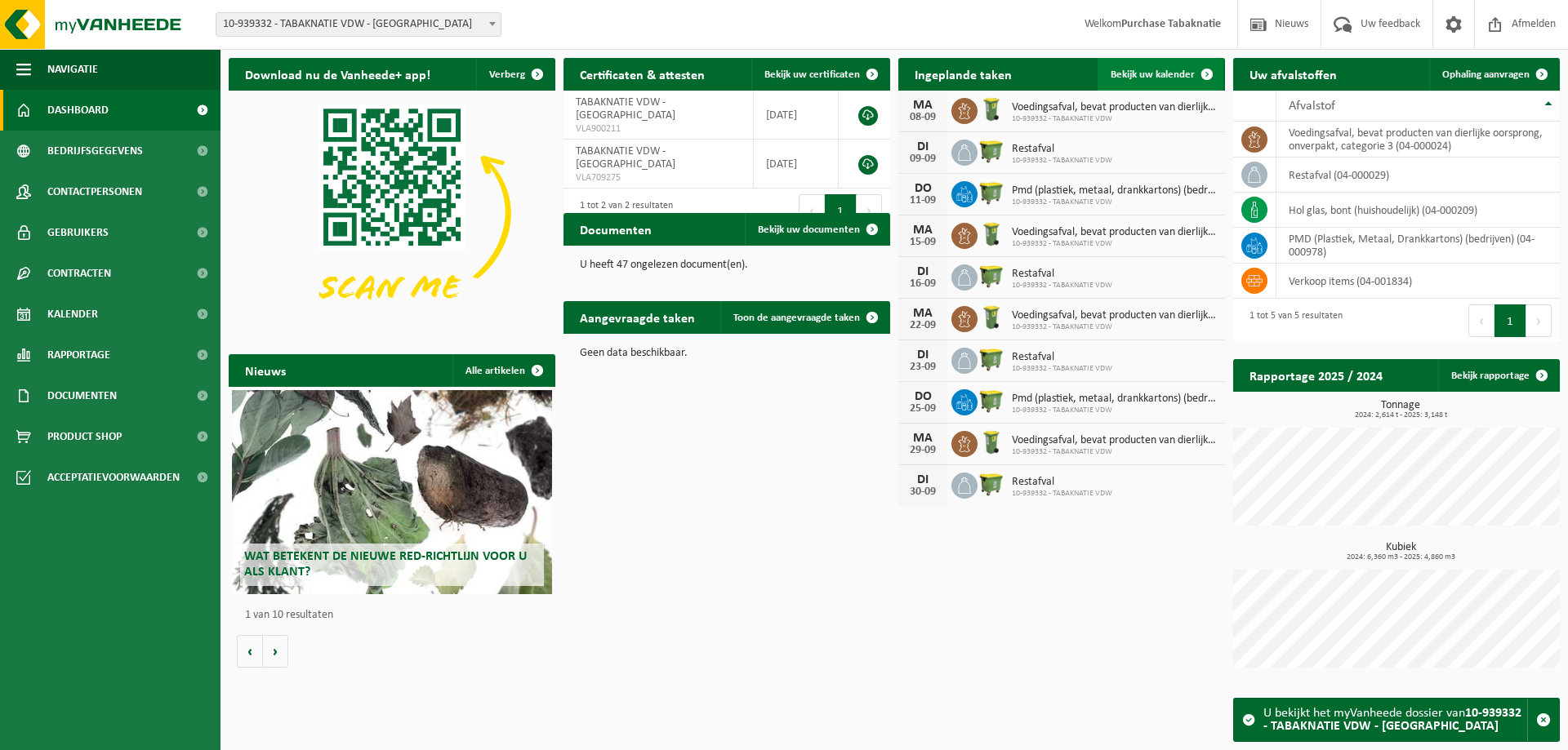
click at [1206, 70] on span at bounding box center [1207, 73] width 32 height 32
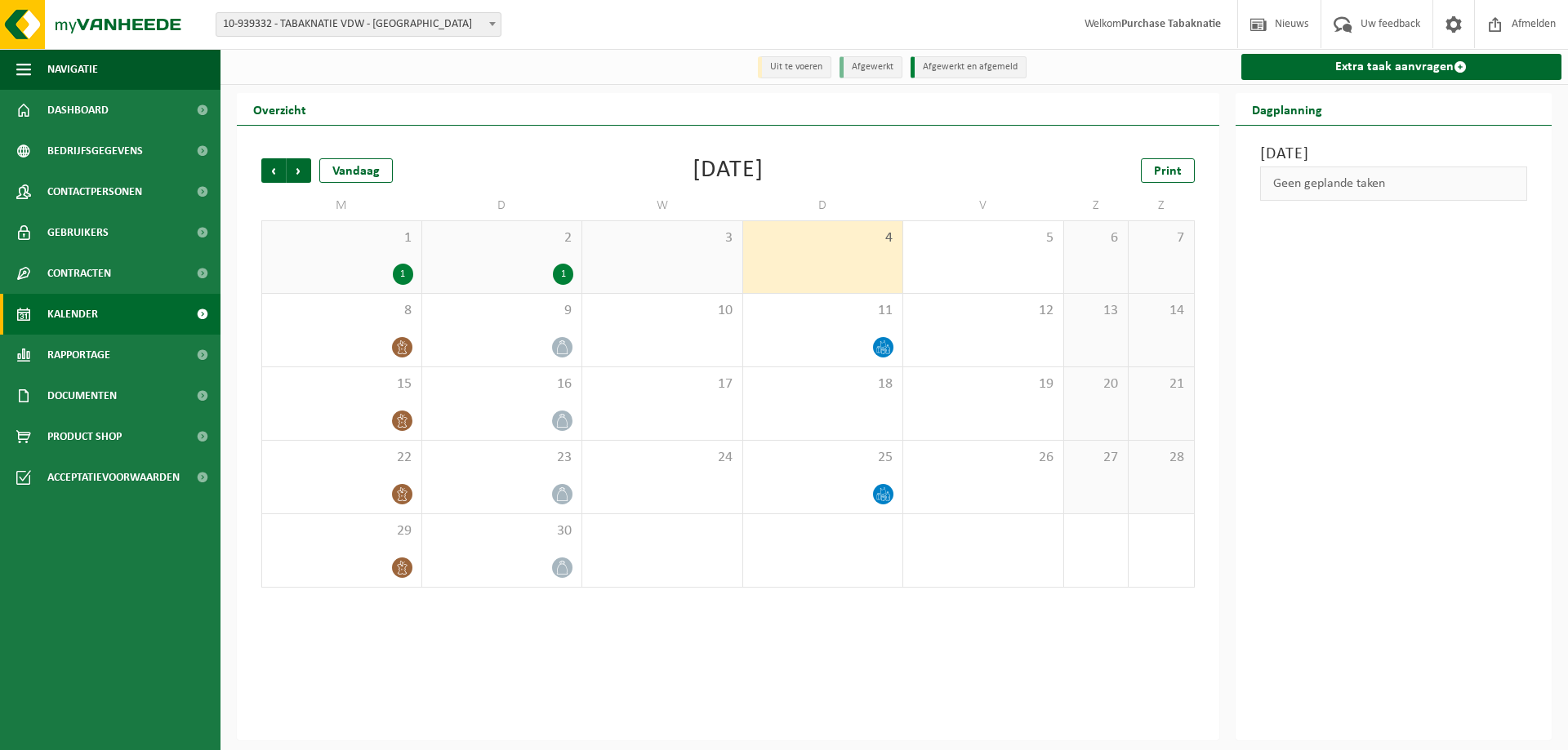
click at [410, 274] on div "1" at bounding box center [403, 274] width 21 height 22
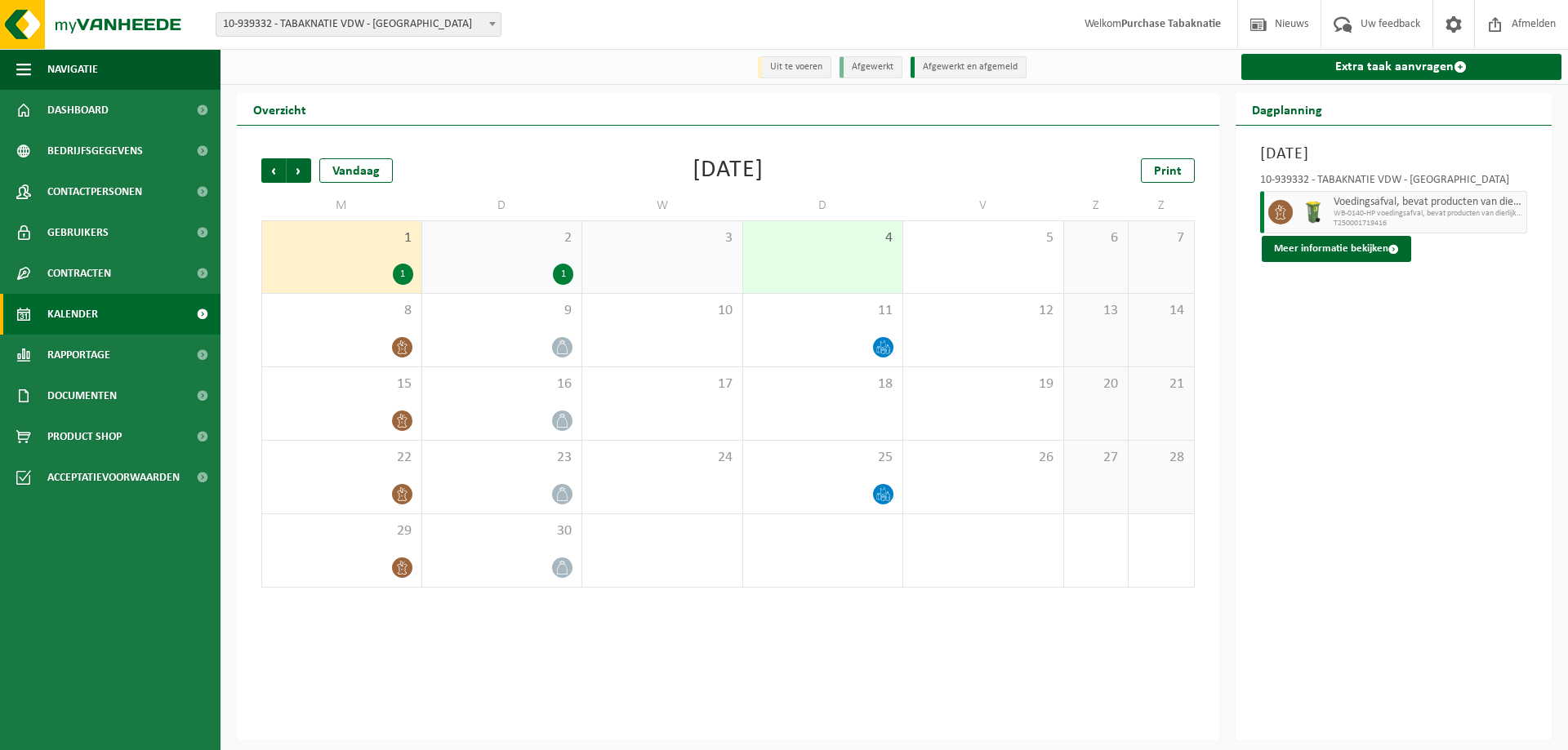
click at [567, 258] on div "2 1" at bounding box center [501, 257] width 160 height 71
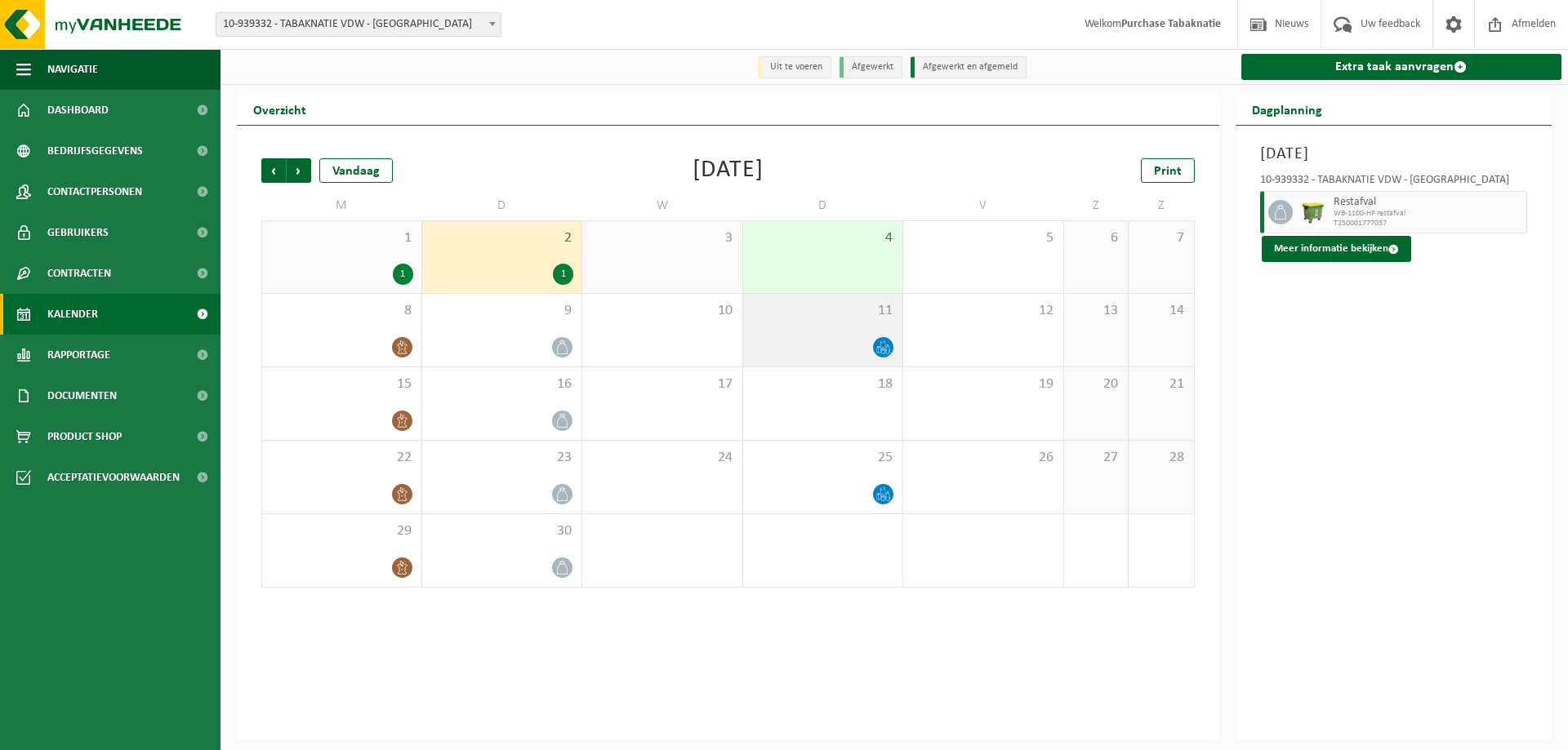
click at [884, 344] on icon at bounding box center [883, 348] width 14 height 14
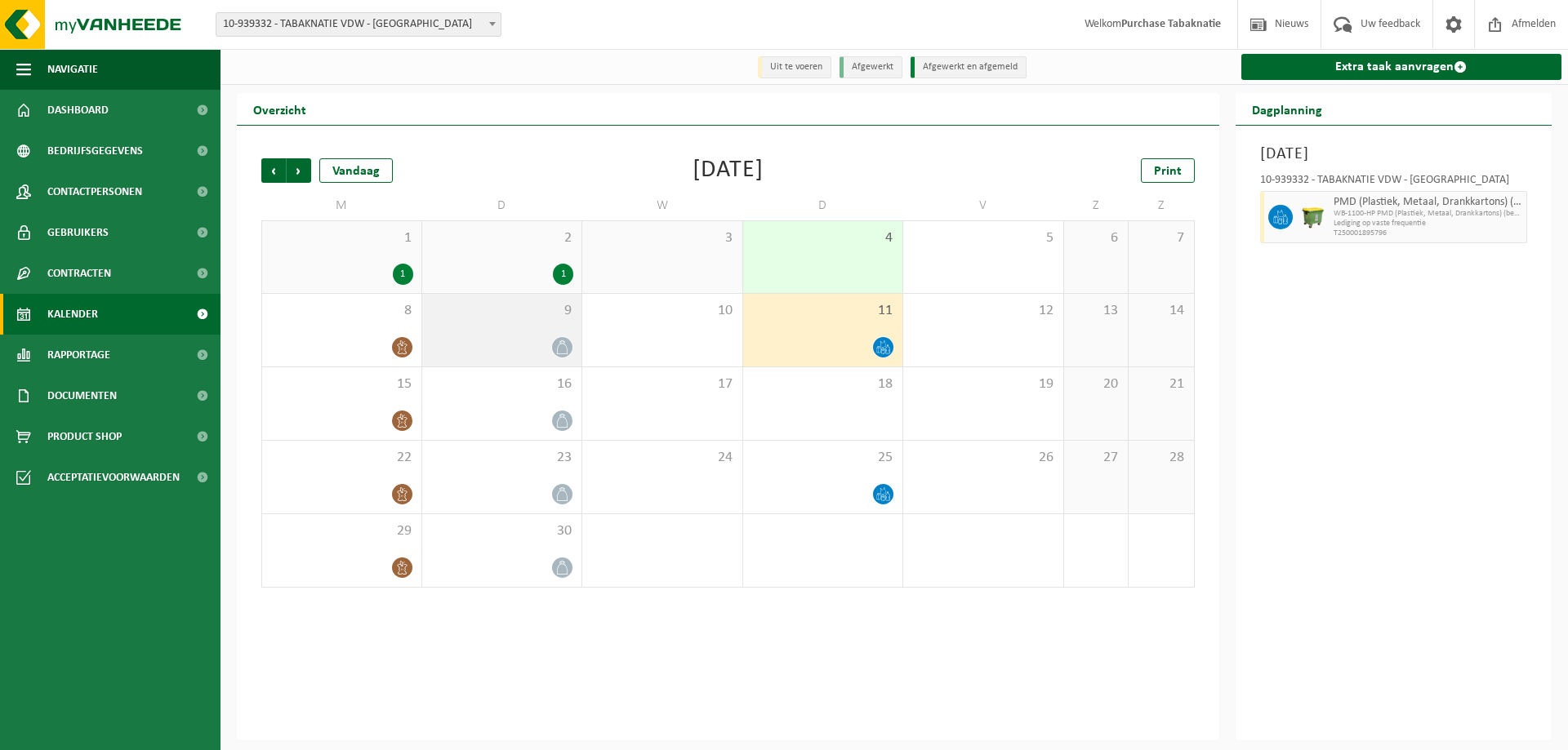
click at [561, 343] on icon at bounding box center [562, 348] width 11 height 14
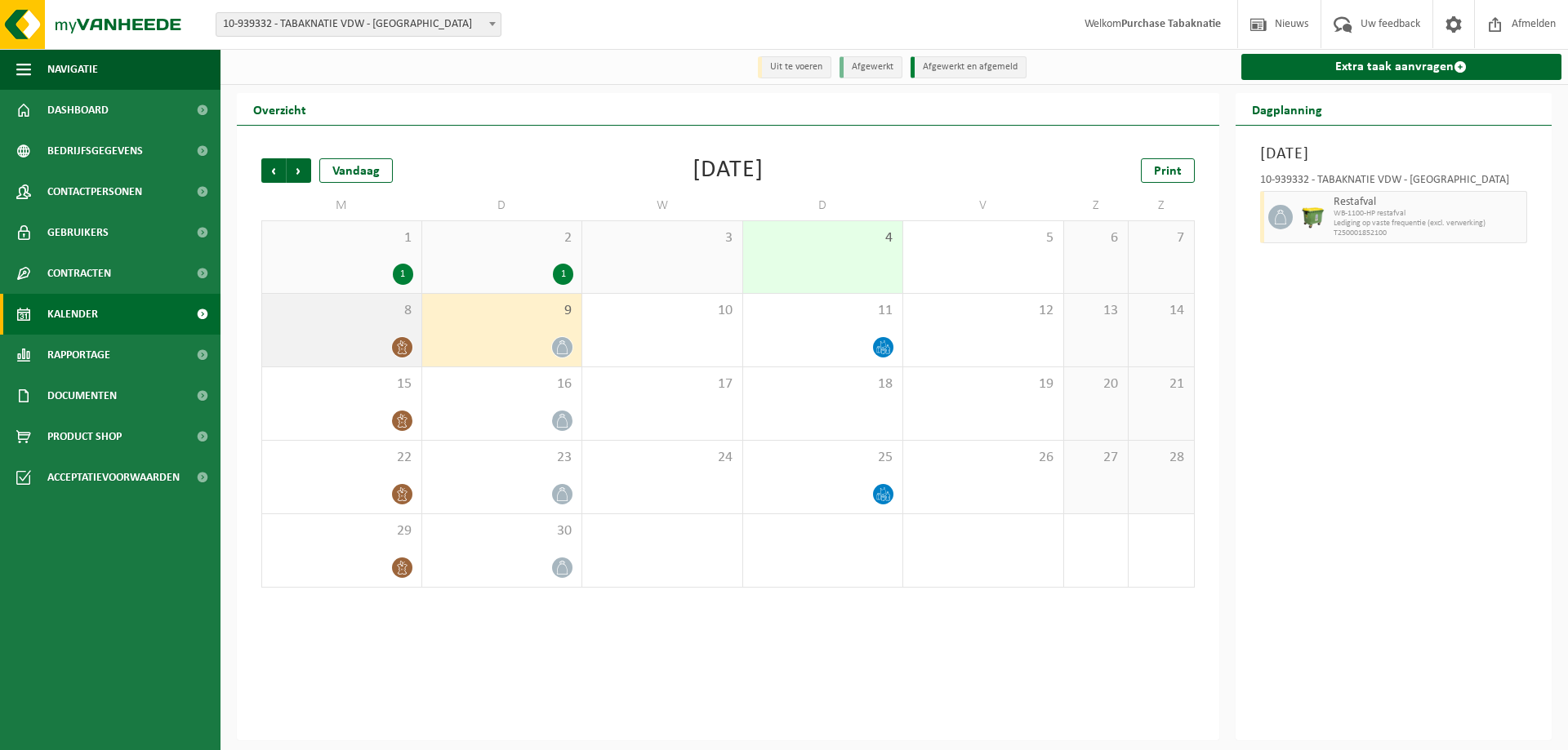
click at [346, 336] on div "8" at bounding box center [342, 330] width 160 height 72
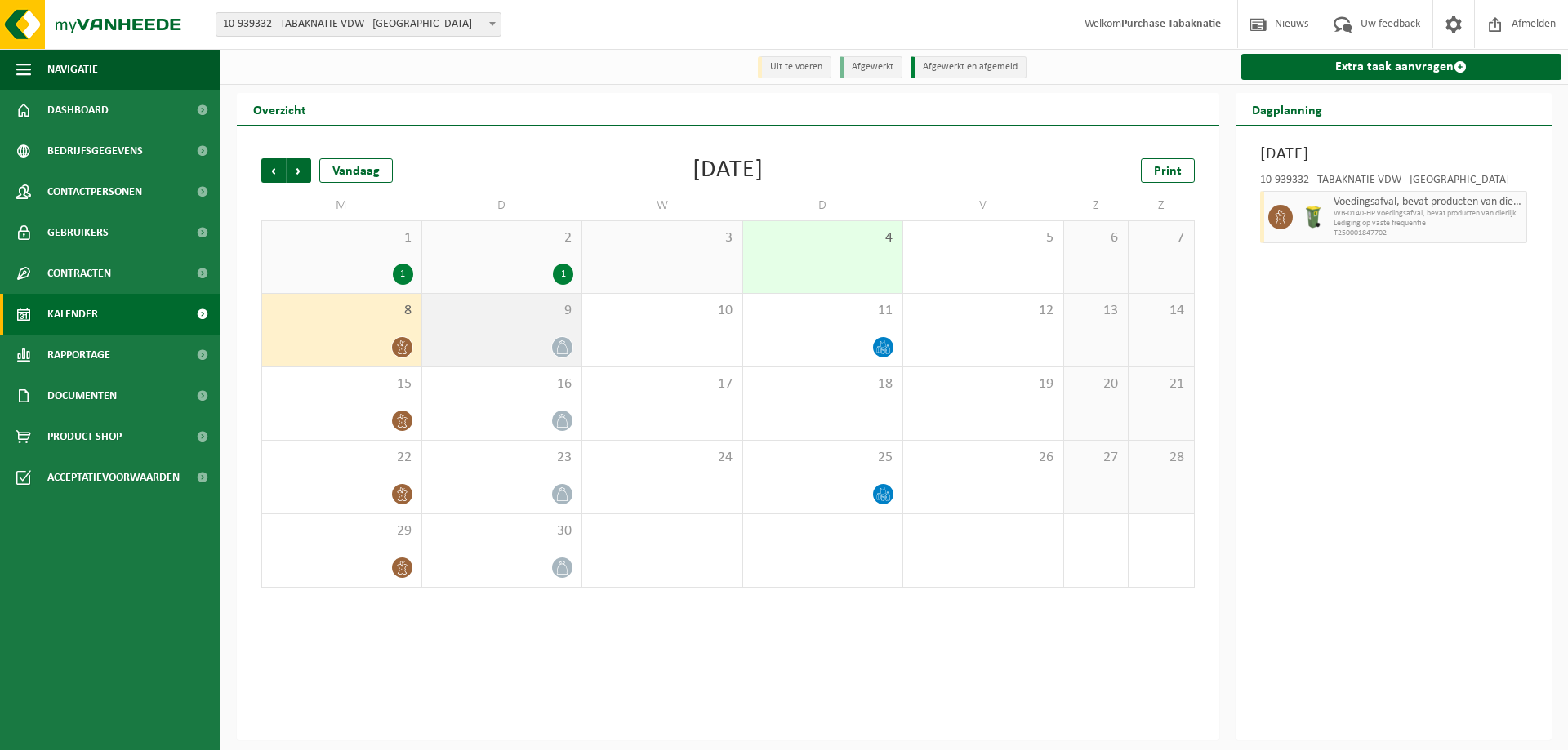
drag, startPoint x: 509, startPoint y: 358, endPoint x: 495, endPoint y: 353, distance: 14.9
click at [504, 357] on div at bounding box center [501, 347] width 144 height 23
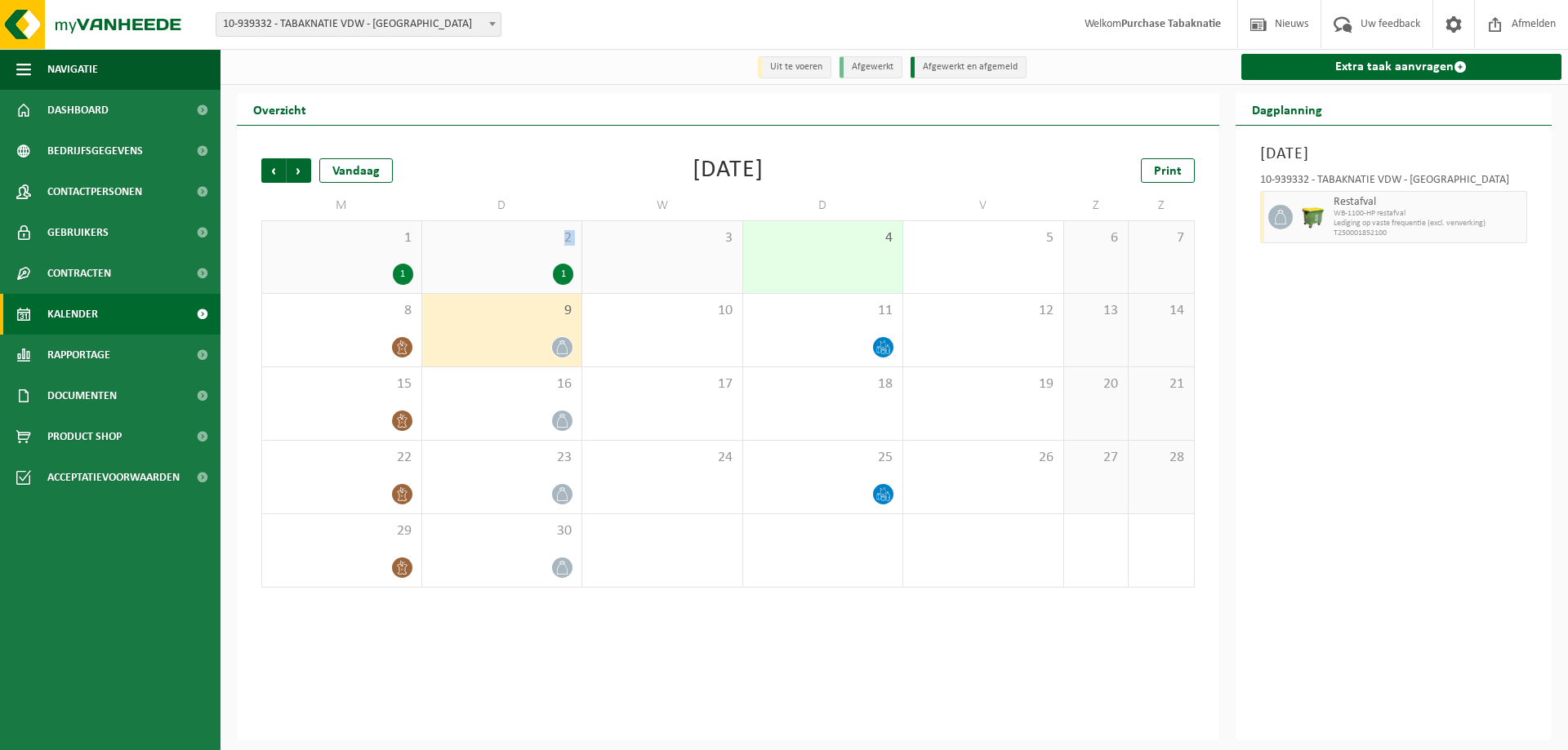
click at [489, 260] on div "2 1" at bounding box center [501, 257] width 160 height 71
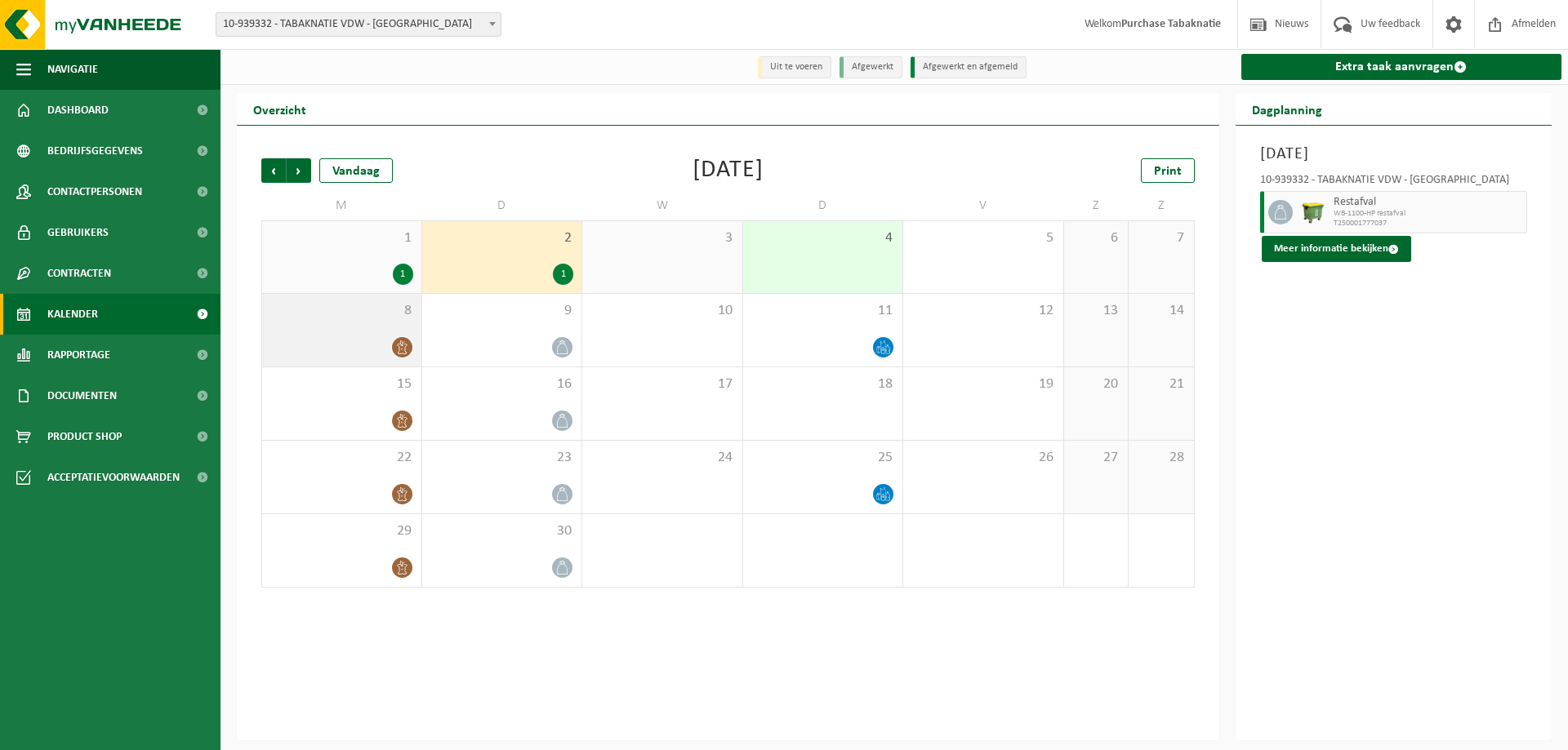
click at [382, 326] on div "8" at bounding box center [342, 330] width 160 height 72
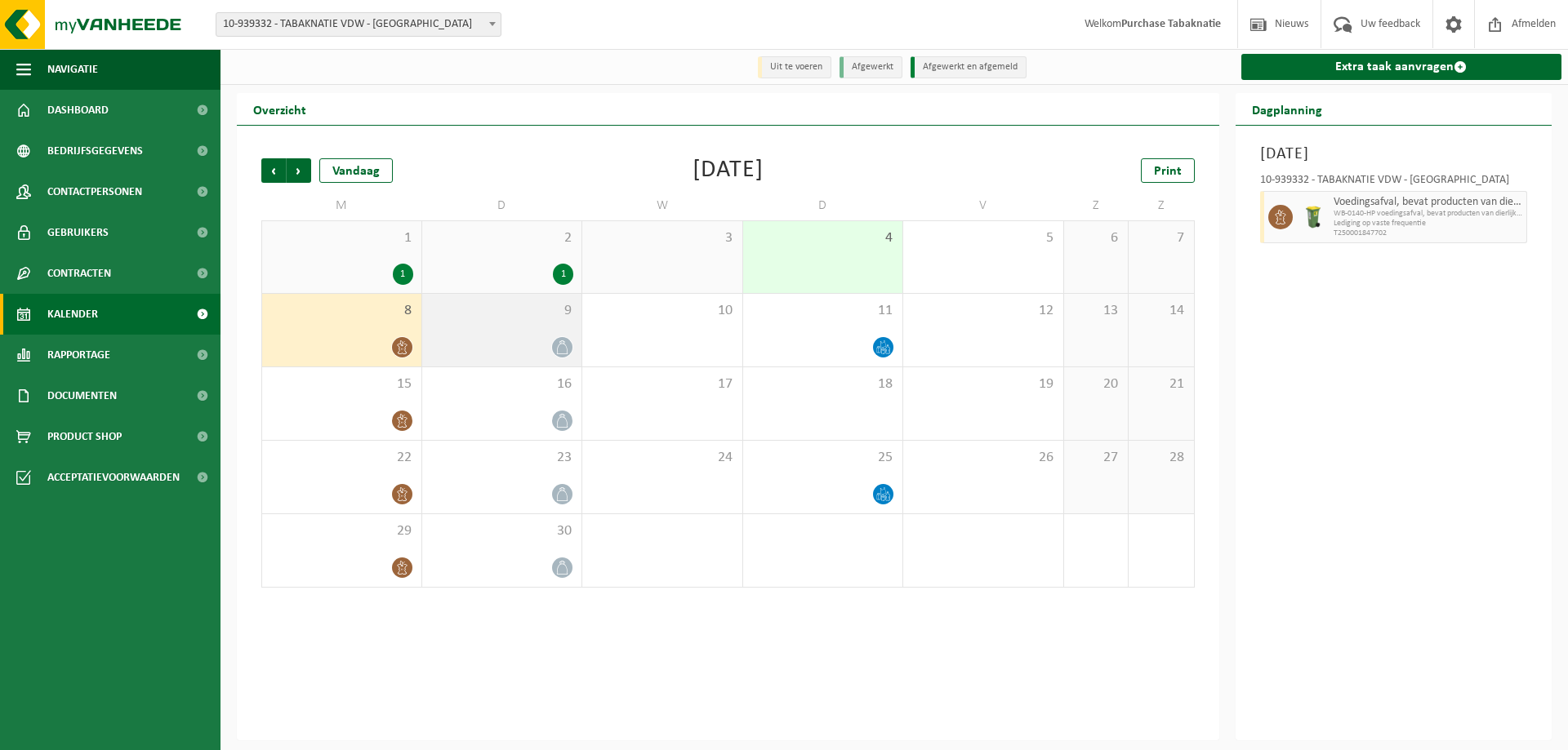
click at [544, 331] on div "9" at bounding box center [501, 330] width 160 height 72
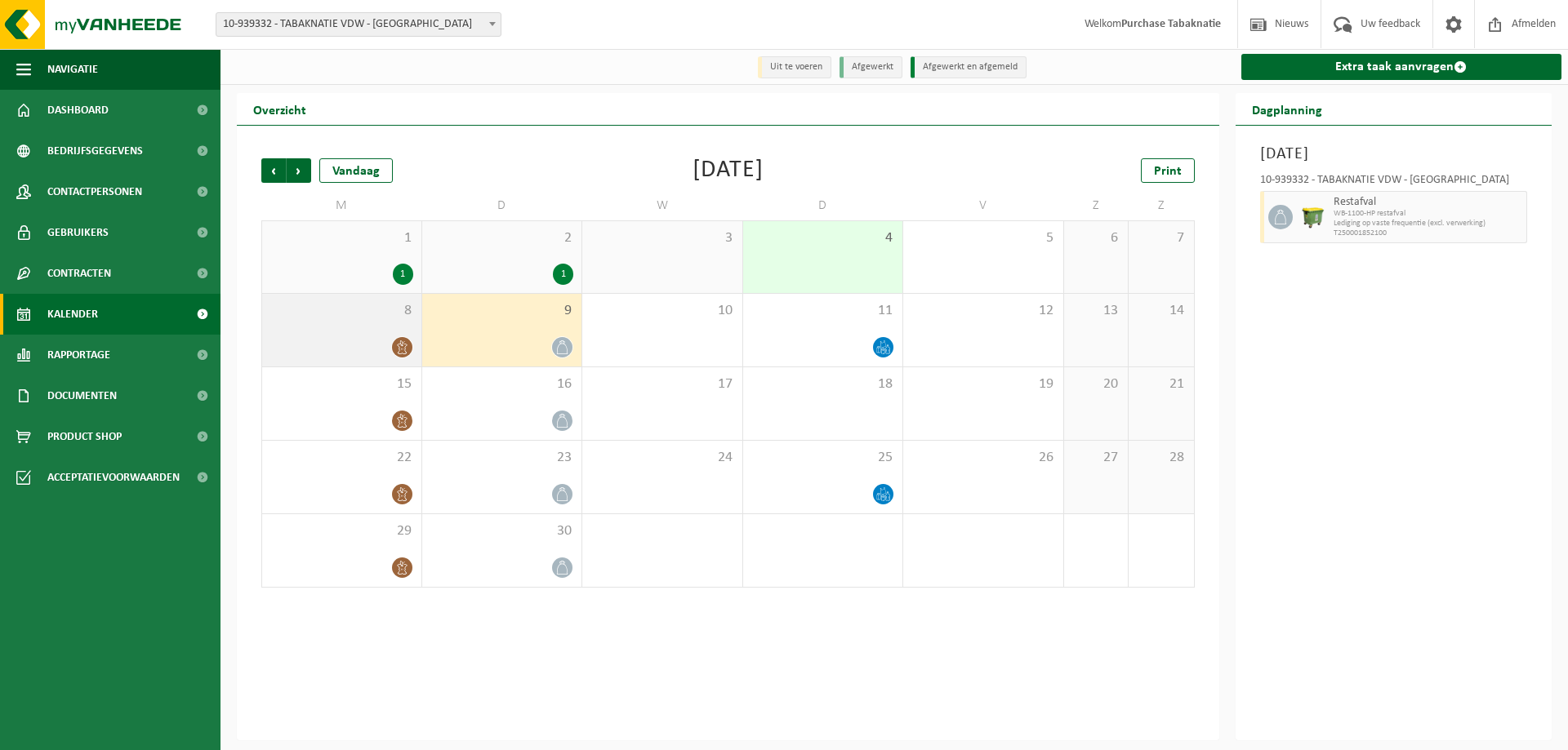
click at [338, 338] on div at bounding box center [342, 347] width 143 height 23
